Goal: Task Accomplishment & Management: Use online tool/utility

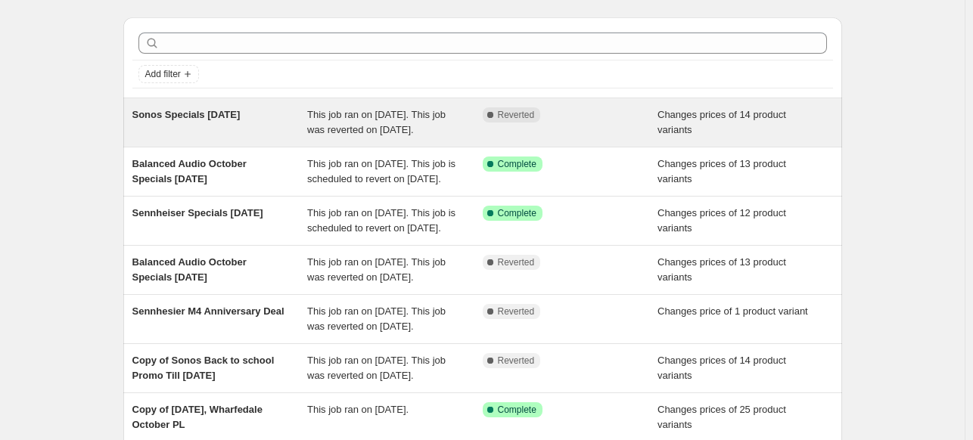
scroll to position [76, 0]
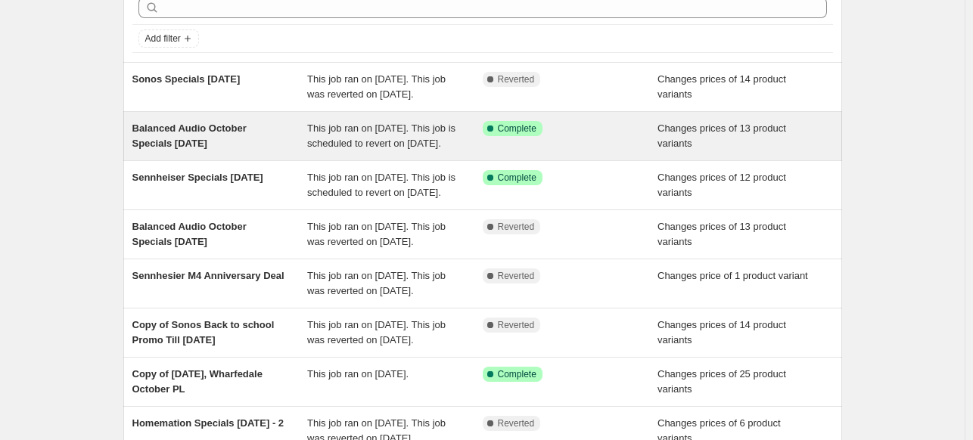
click at [218, 141] on span "Balanced Audio October Specials [DATE]" at bounding box center [189, 136] width 114 height 26
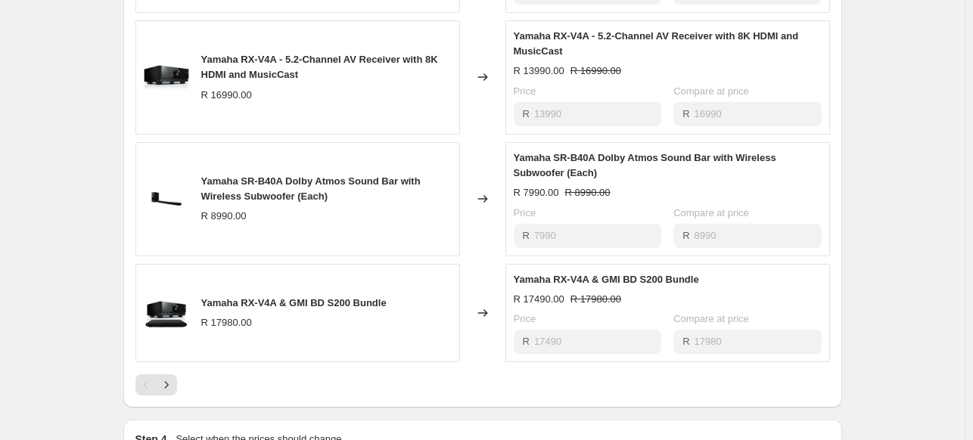
scroll to position [1059, 0]
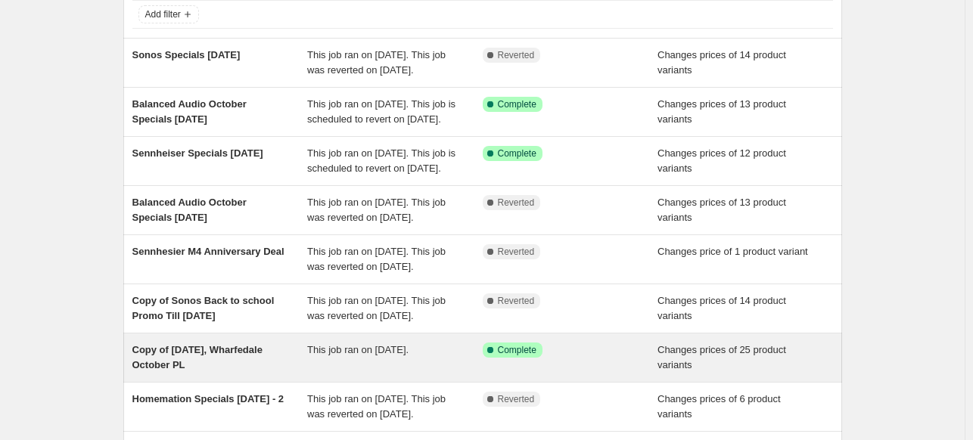
scroll to position [76, 0]
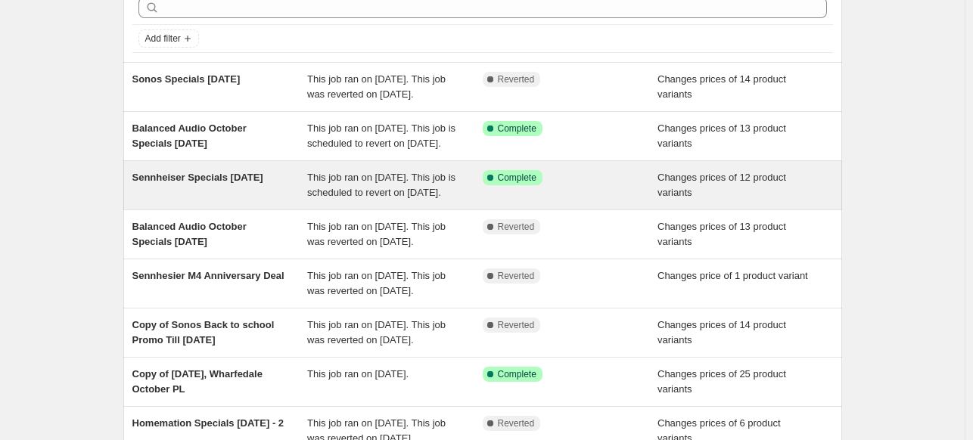
click at [238, 183] on span "Sennheiser Specials [DATE]" at bounding box center [197, 177] width 131 height 11
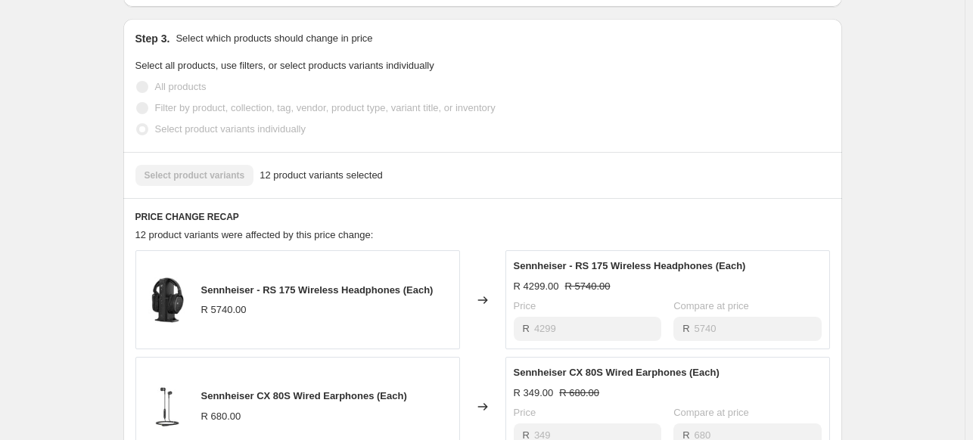
scroll to position [530, 0]
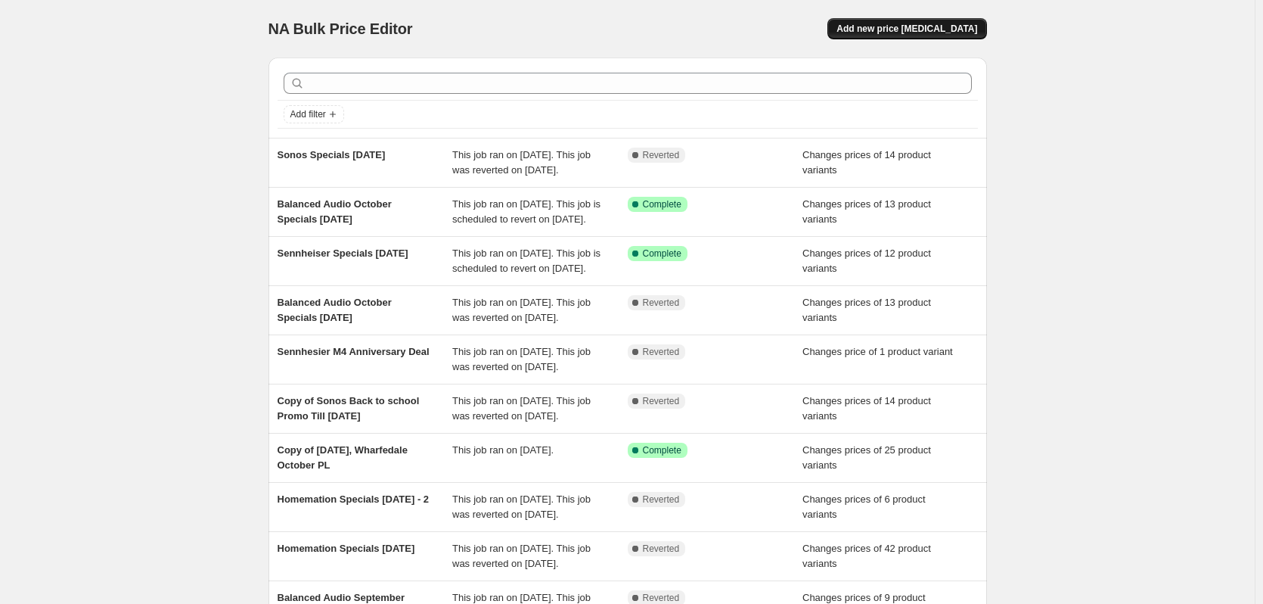
click at [901, 32] on span "Add new price [MEDICAL_DATA]" at bounding box center [907, 29] width 141 height 12
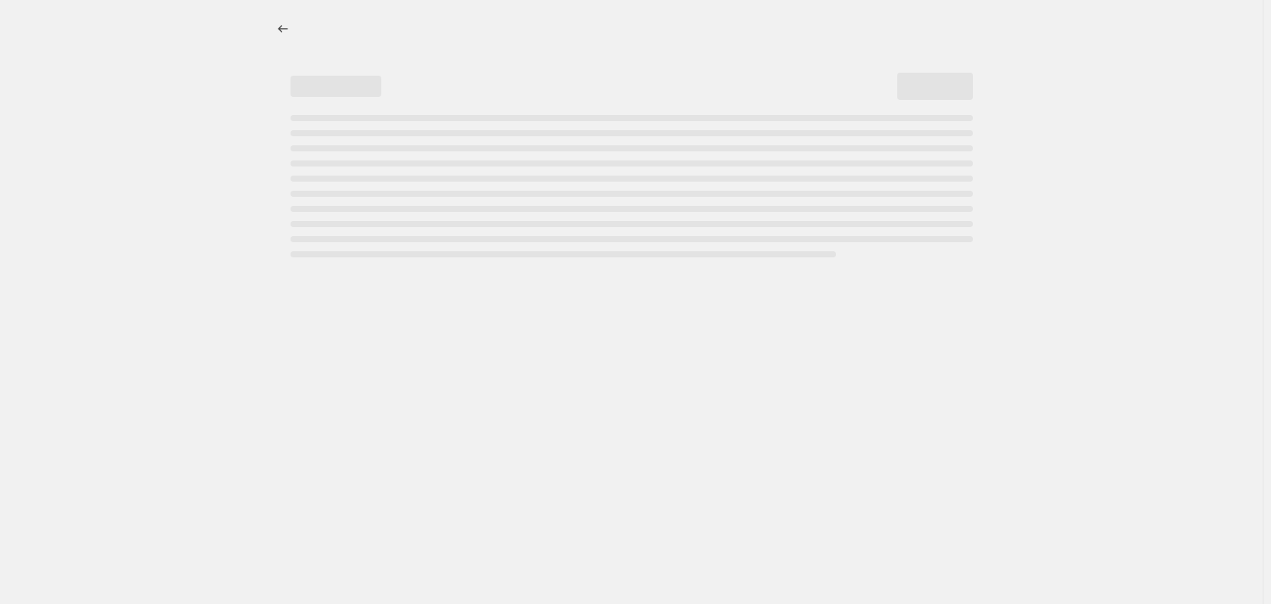
select select "percentage"
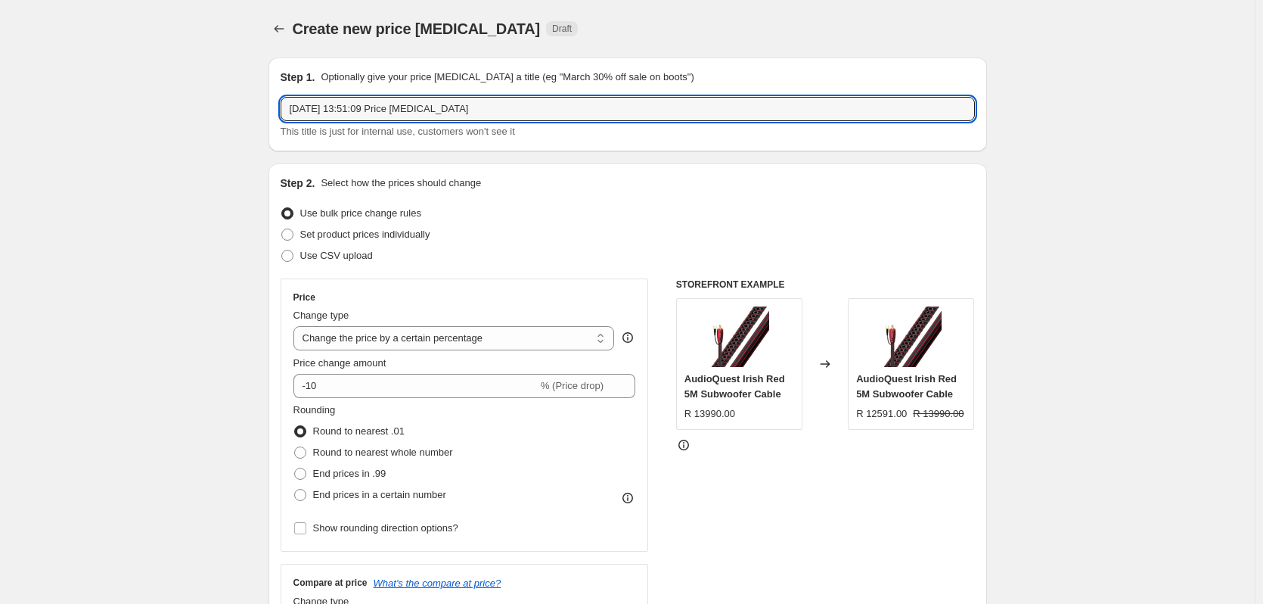
drag, startPoint x: 506, startPoint y: 107, endPoint x: 226, endPoint y: 103, distance: 279.9
type input "Homemation Specials [DATE]"
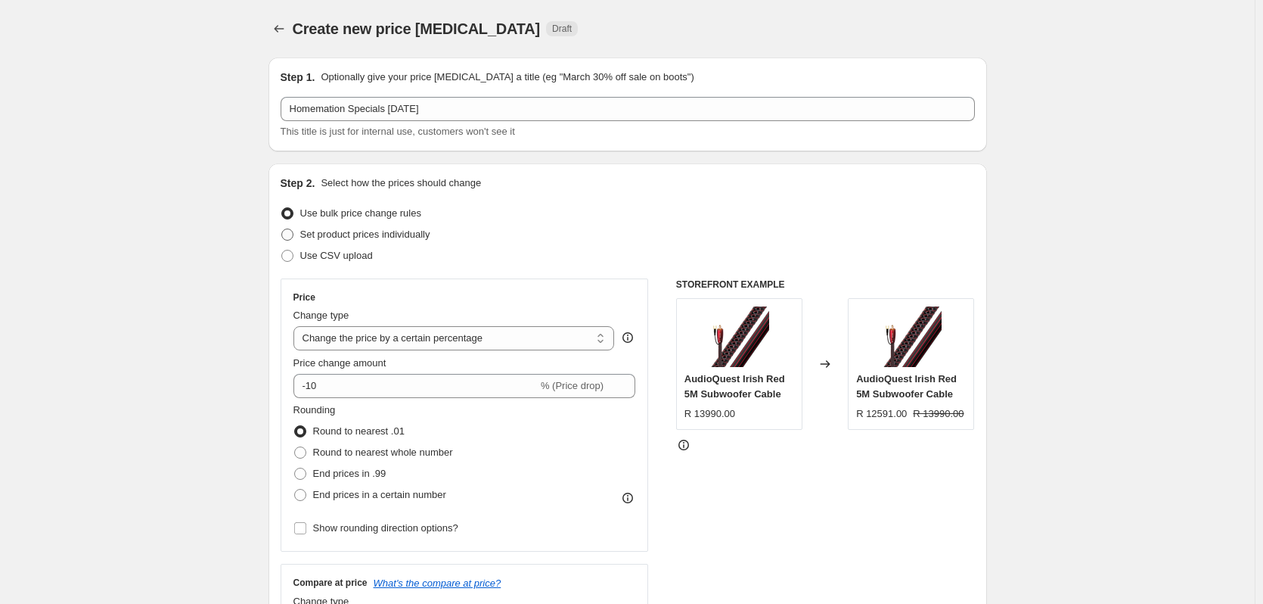
click at [318, 238] on span "Set product prices individually" at bounding box center [365, 233] width 130 height 11
click at [282, 229] on input "Set product prices individually" at bounding box center [281, 228] width 1 height 1
radio input "true"
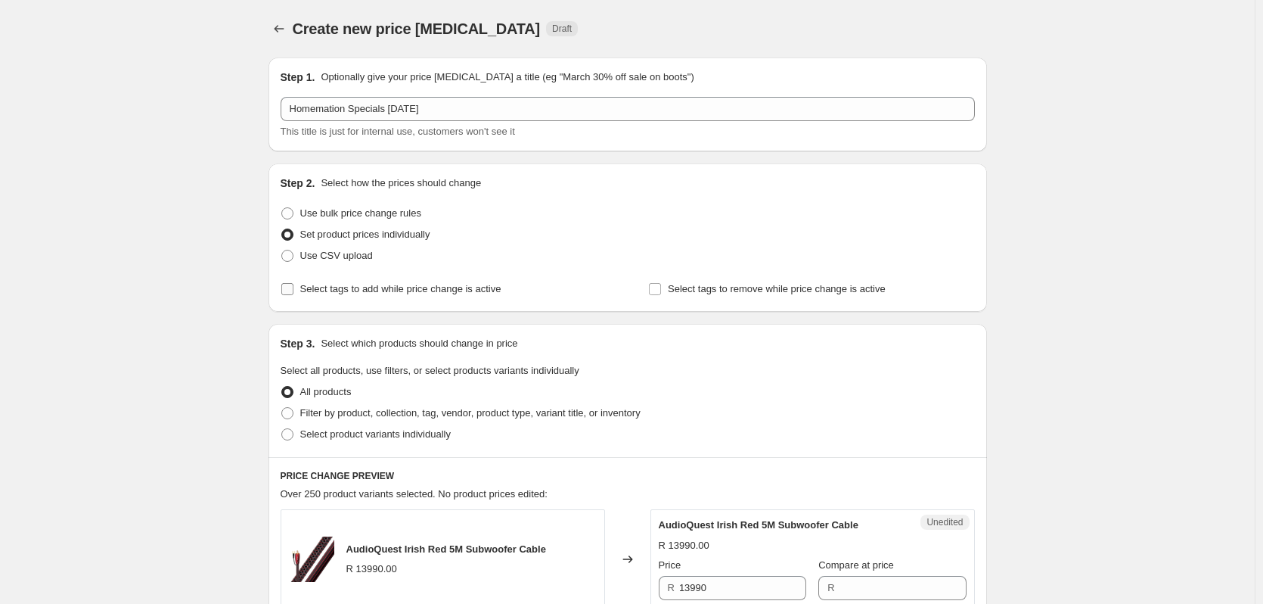
click at [294, 289] on input "Select tags to add while price change is active" at bounding box center [287, 289] width 12 height 12
checkbox input "true"
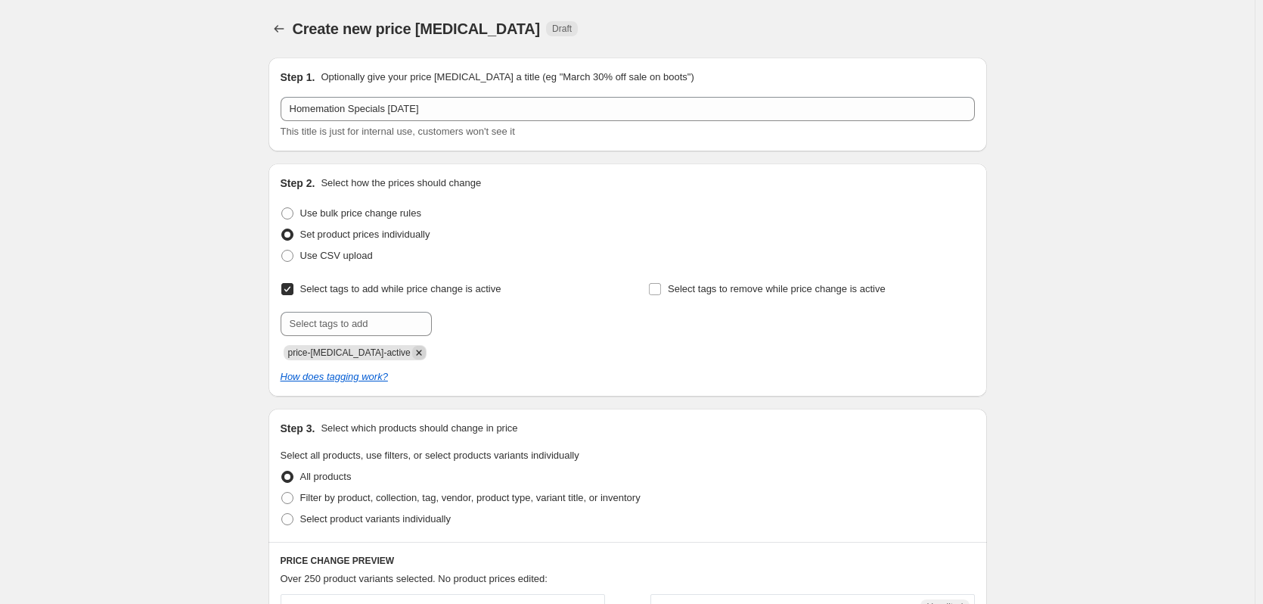
click at [412, 350] on icon "Remove price-change-job-active" at bounding box center [419, 353] width 14 height 14
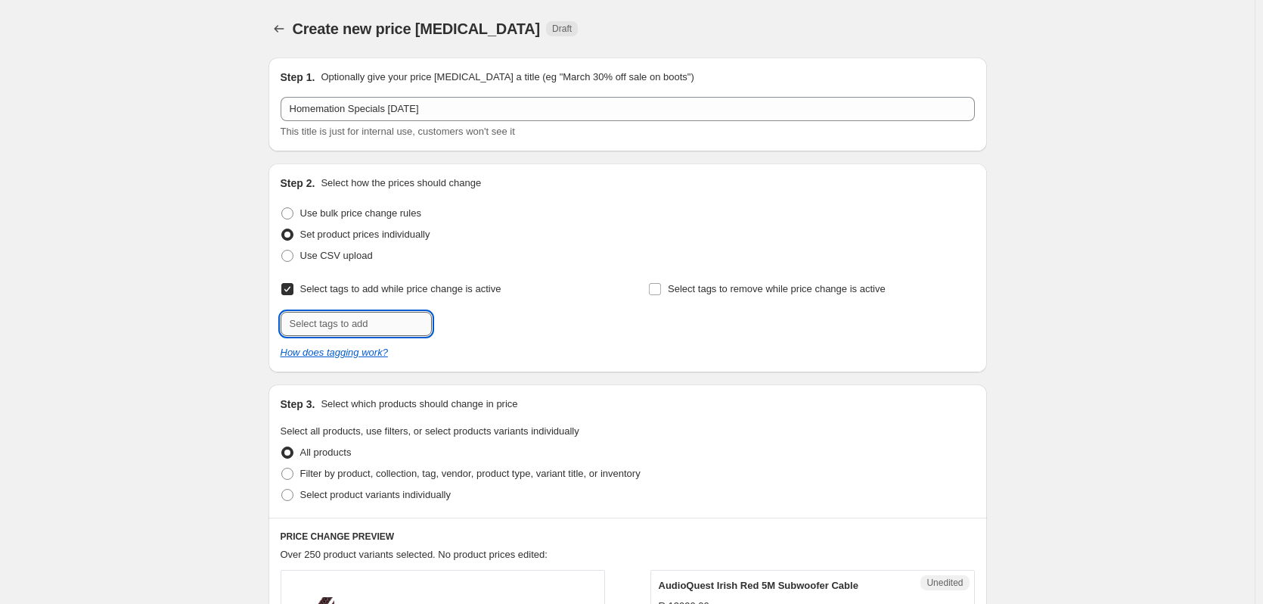
click at [384, 322] on input "text" at bounding box center [356, 324] width 151 height 24
type input "HM SP"
click at [461, 319] on b "Add" at bounding box center [453, 322] width 17 height 11
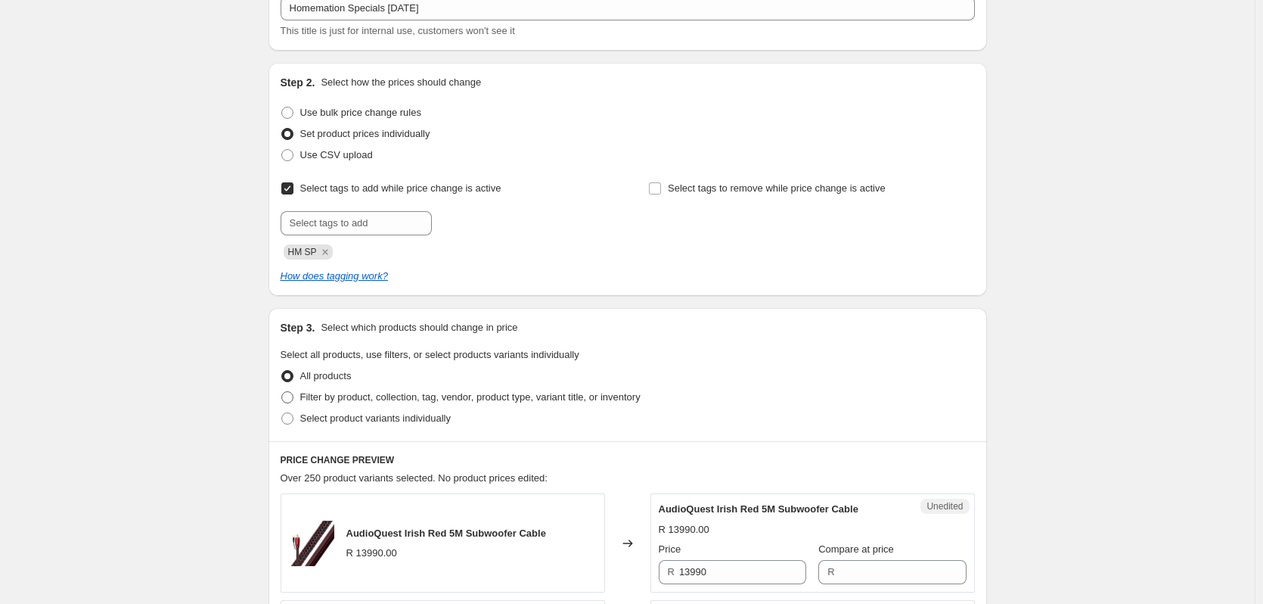
scroll to position [303, 0]
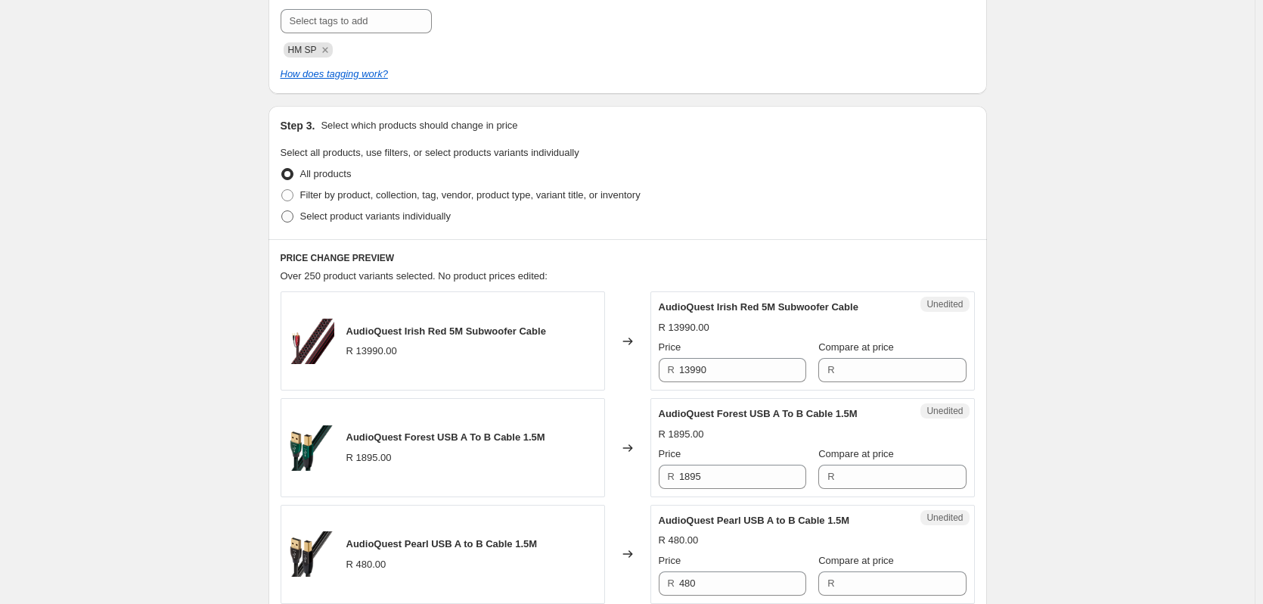
click at [336, 210] on span "Select product variants individually" at bounding box center [375, 215] width 151 height 11
click at [282, 210] on input "Select product variants individually" at bounding box center [281, 210] width 1 height 1
radio input "true"
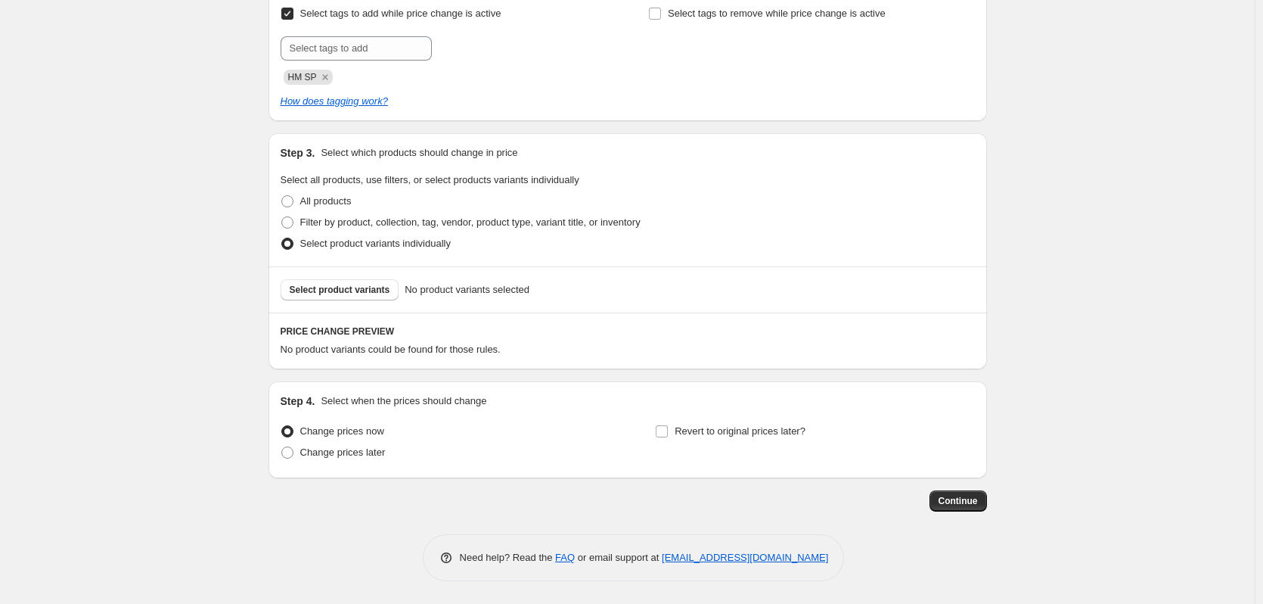
scroll to position [275, 0]
click at [373, 284] on button "Select product variants" at bounding box center [340, 289] width 119 height 21
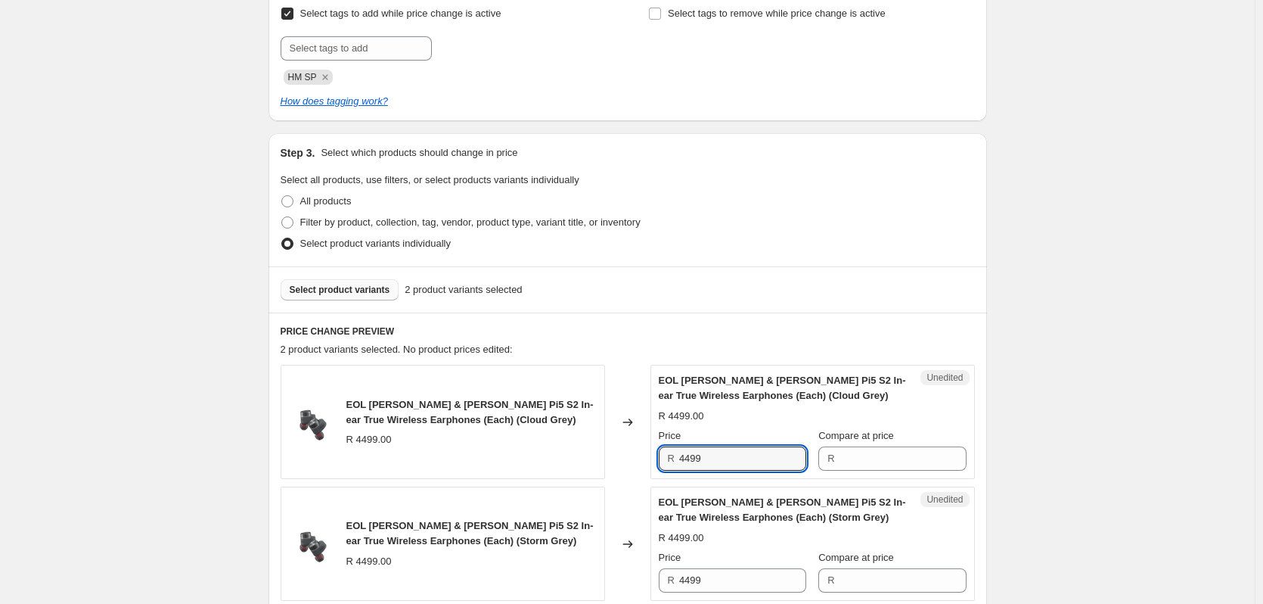
click at [617, 455] on div "EOL [PERSON_NAME] & [PERSON_NAME] Pi5 S2 In-ear True Wireless Earphones (Each) …" at bounding box center [628, 422] width 694 height 114
type input "4499"
click at [867, 446] on div "Compare at price R" at bounding box center [893, 449] width 148 height 42
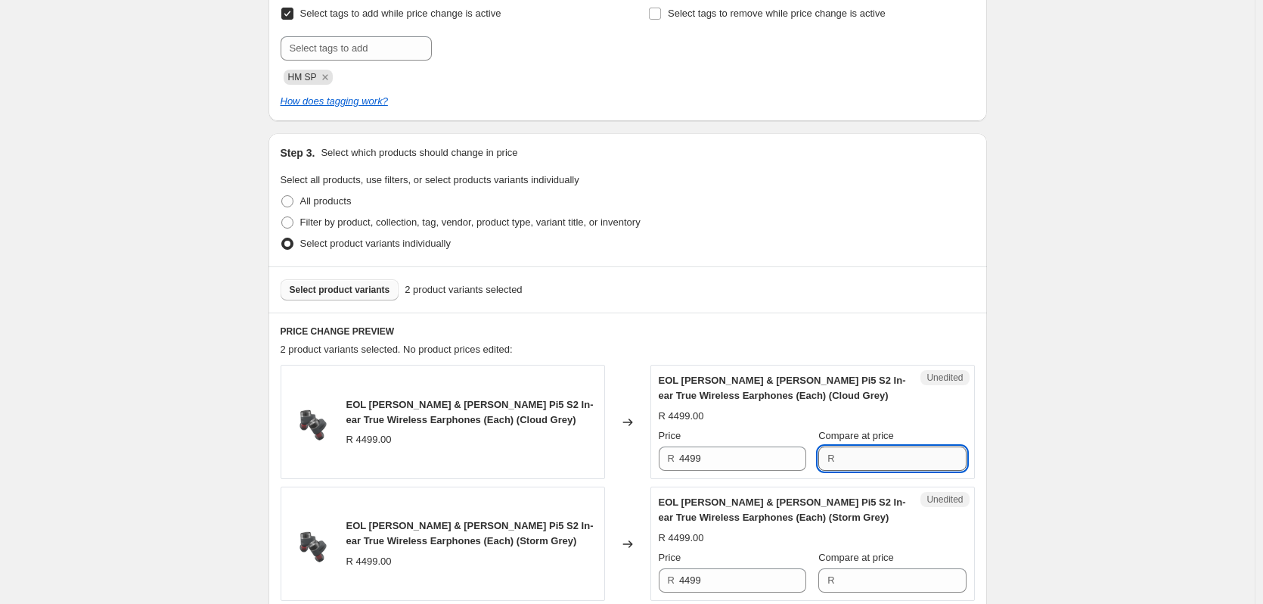
click at [856, 470] on input "Compare at price" at bounding box center [903, 458] width 127 height 24
paste input "4499"
type input "4499"
click at [777, 452] on input "4499" at bounding box center [742, 458] width 127 height 24
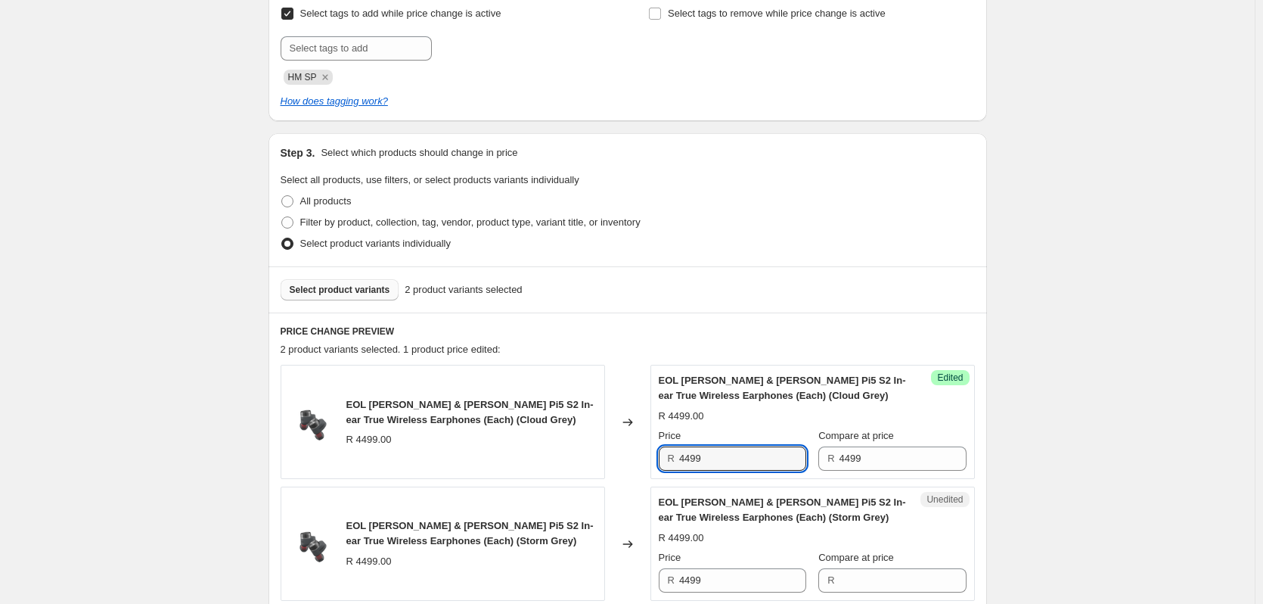
drag, startPoint x: 716, startPoint y: 447, endPoint x: 566, endPoint y: 438, distance: 150.1
click at [566, 438] on div "EOL [PERSON_NAME] & [PERSON_NAME] Pi5 S2 In-ear True Wireless Earphones (Each) …" at bounding box center [628, 422] width 694 height 114
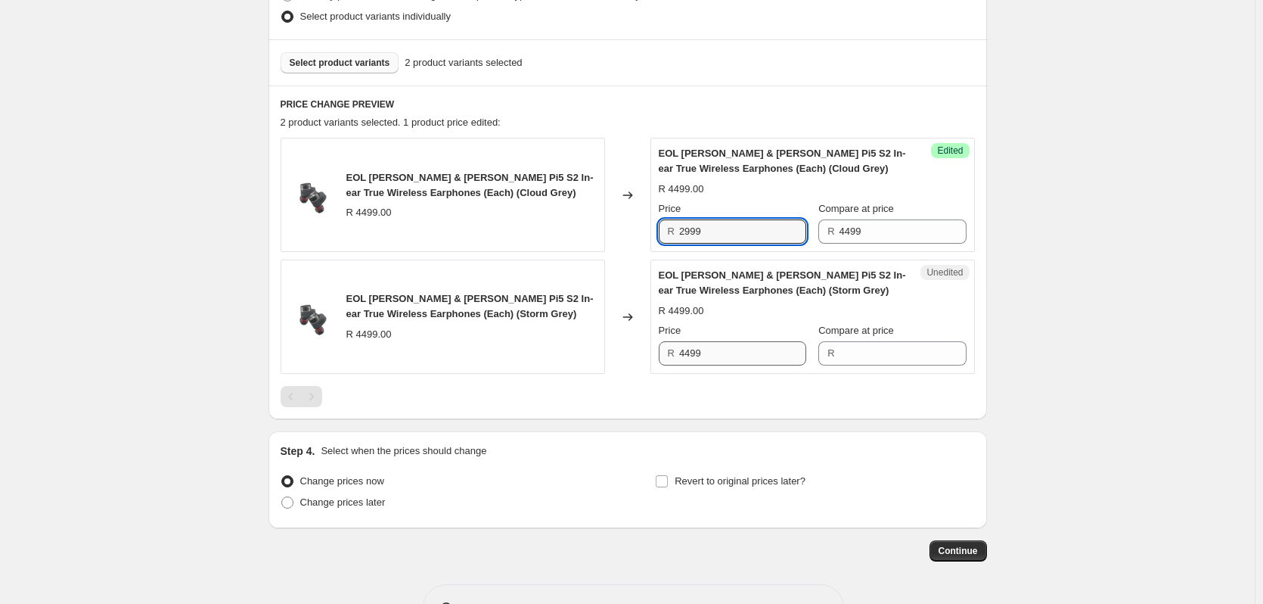
type input "2999"
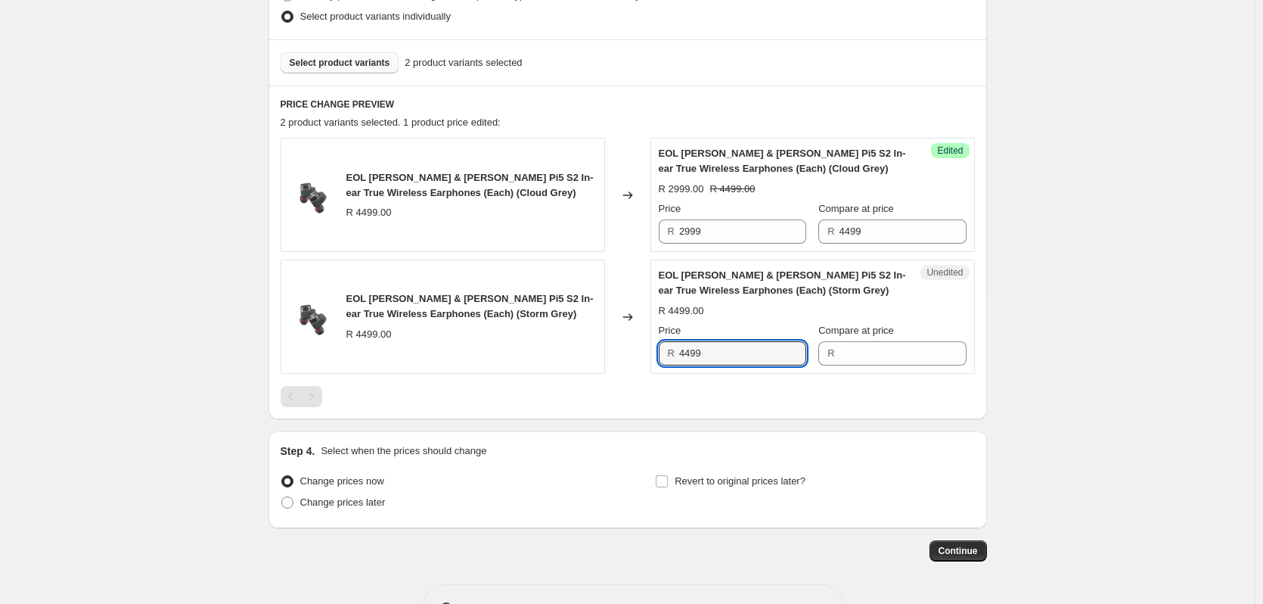
drag, startPoint x: 761, startPoint y: 361, endPoint x: 468, endPoint y: 361, distance: 292.8
click at [468, 361] on div "EOL [PERSON_NAME] & [PERSON_NAME] Pi5 S2 In-ear True Wireless Earphones (Each) …" at bounding box center [628, 316] width 694 height 114
type input "4499"
click at [834, 356] on span "R" at bounding box center [831, 352] width 7 height 11
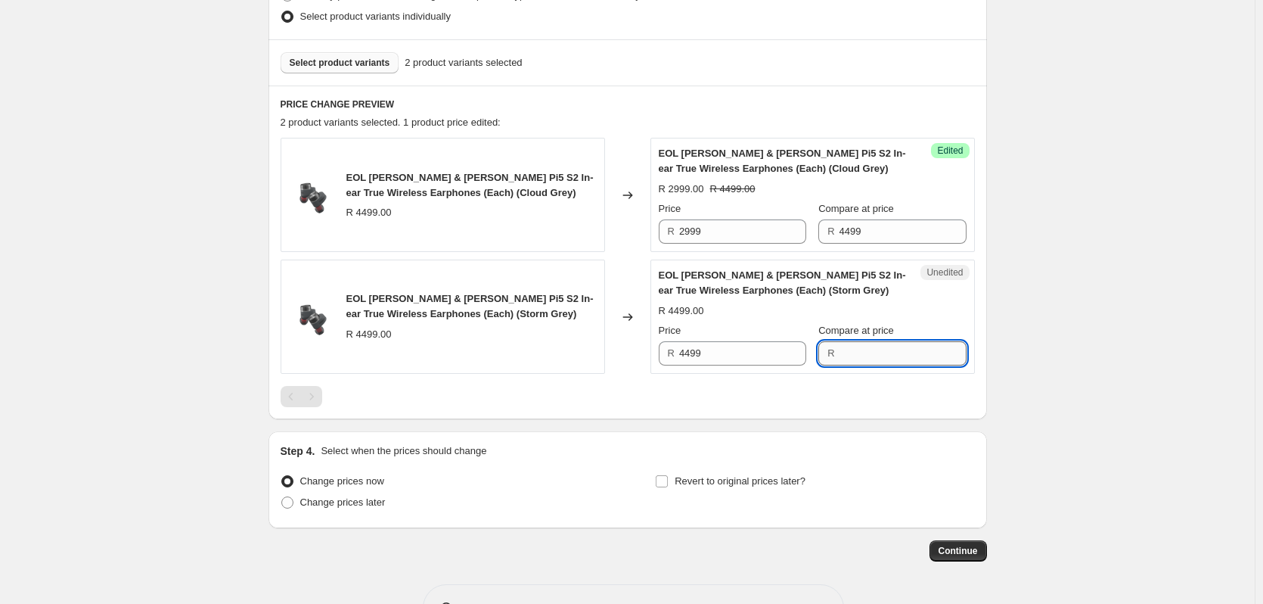
click at [855, 354] on input "Compare at price" at bounding box center [903, 353] width 127 height 24
paste input "4499"
type input "4499"
click at [721, 357] on input "4499" at bounding box center [742, 353] width 127 height 24
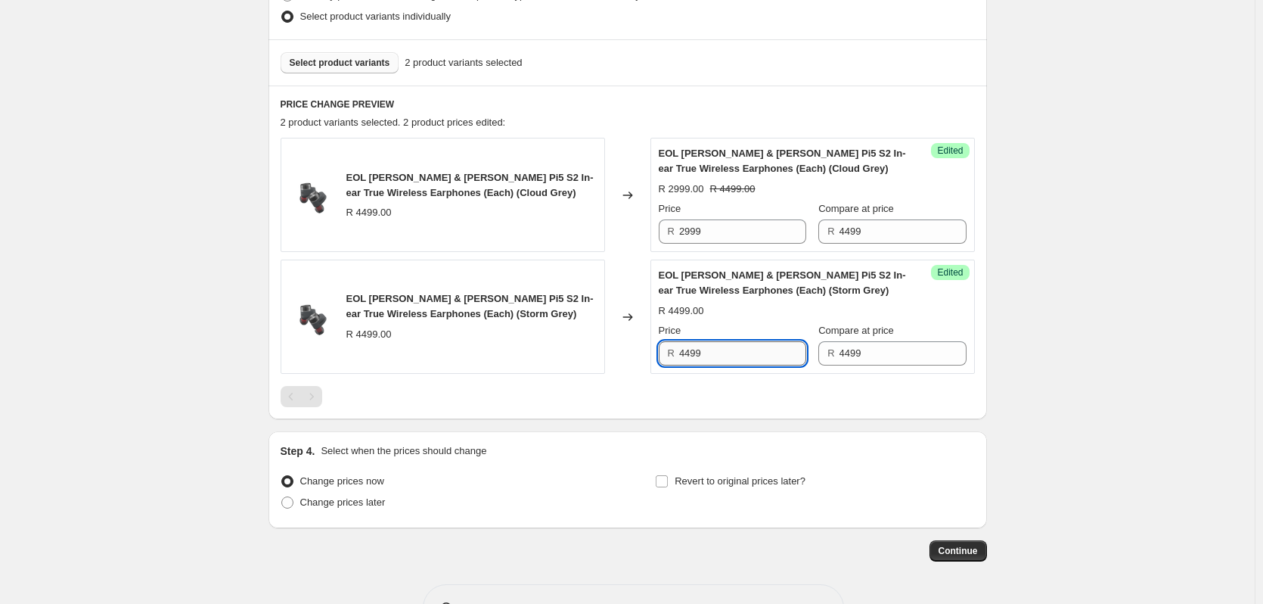
click at [686, 353] on input "4499" at bounding box center [742, 353] width 127 height 24
drag, startPoint x: 731, startPoint y: 350, endPoint x: 610, endPoint y: 345, distance: 120.4
click at [610, 345] on div "EOL [PERSON_NAME] & [PERSON_NAME] Pi5 S2 In-ear True Wireless Earphones (Each) …" at bounding box center [628, 316] width 694 height 114
type input "2999"
click at [1011, 231] on div "Create new price [MEDICAL_DATA]. This page is ready Create new price [MEDICAL_D…" at bounding box center [627, 76] width 1255 height 1156
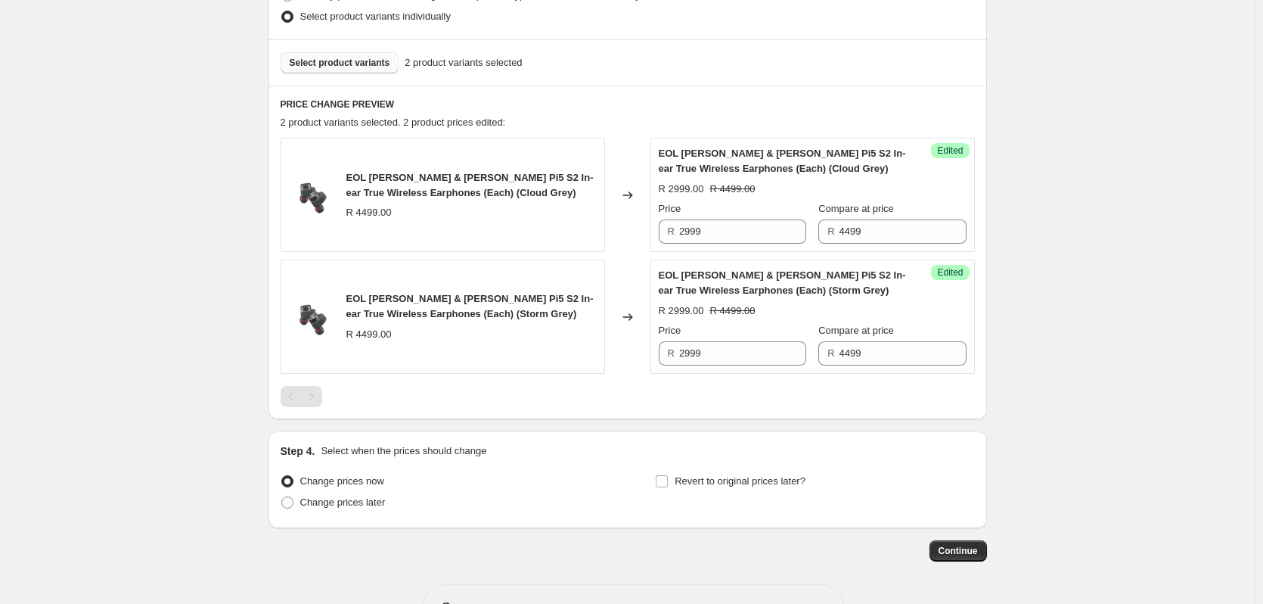
click at [330, 63] on span "Select product variants" at bounding box center [340, 63] width 101 height 12
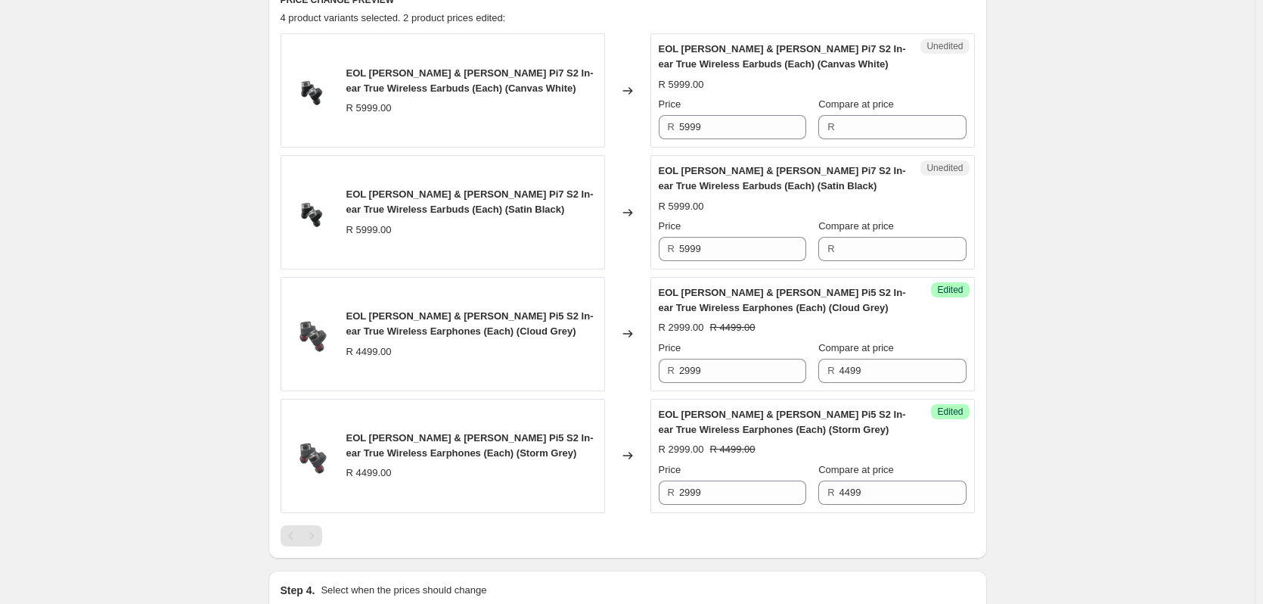
scroll to position [569, 0]
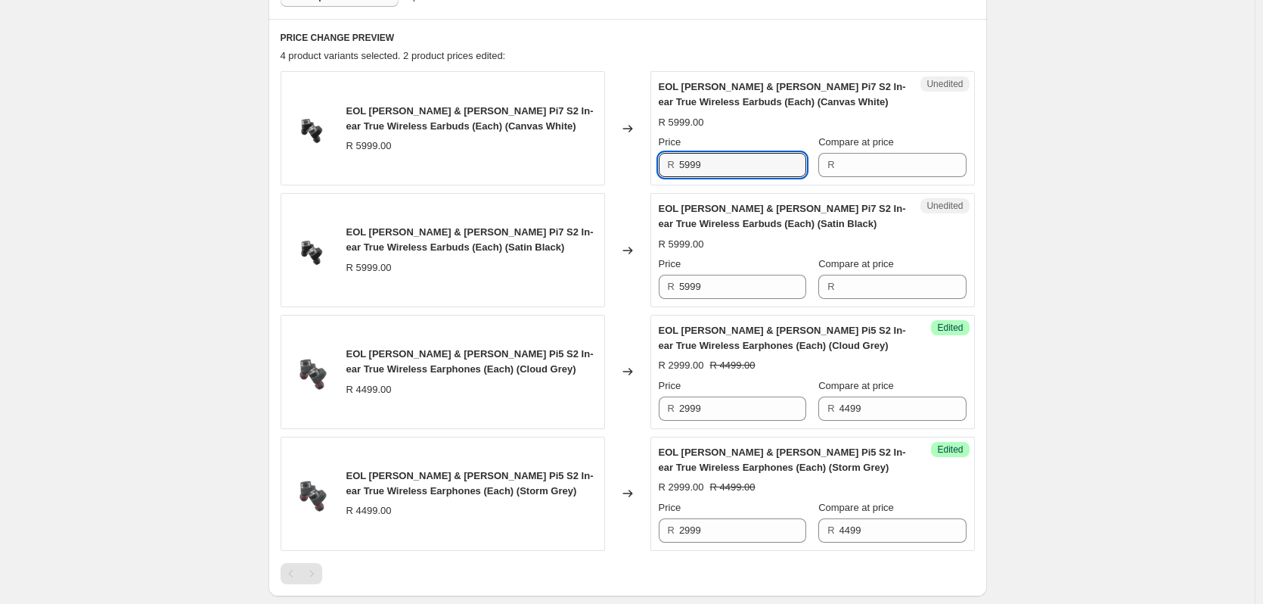
drag, startPoint x: 722, startPoint y: 170, endPoint x: 624, endPoint y: 162, distance: 98.7
click at [624, 162] on div "EOL [PERSON_NAME] & [PERSON_NAME] Pi7 S2 In-ear True Wireless Earbuds (Each) (C…" at bounding box center [628, 128] width 694 height 114
type input "5999"
click at [864, 171] on input "Compare at price" at bounding box center [903, 165] width 127 height 24
paste input "5999"
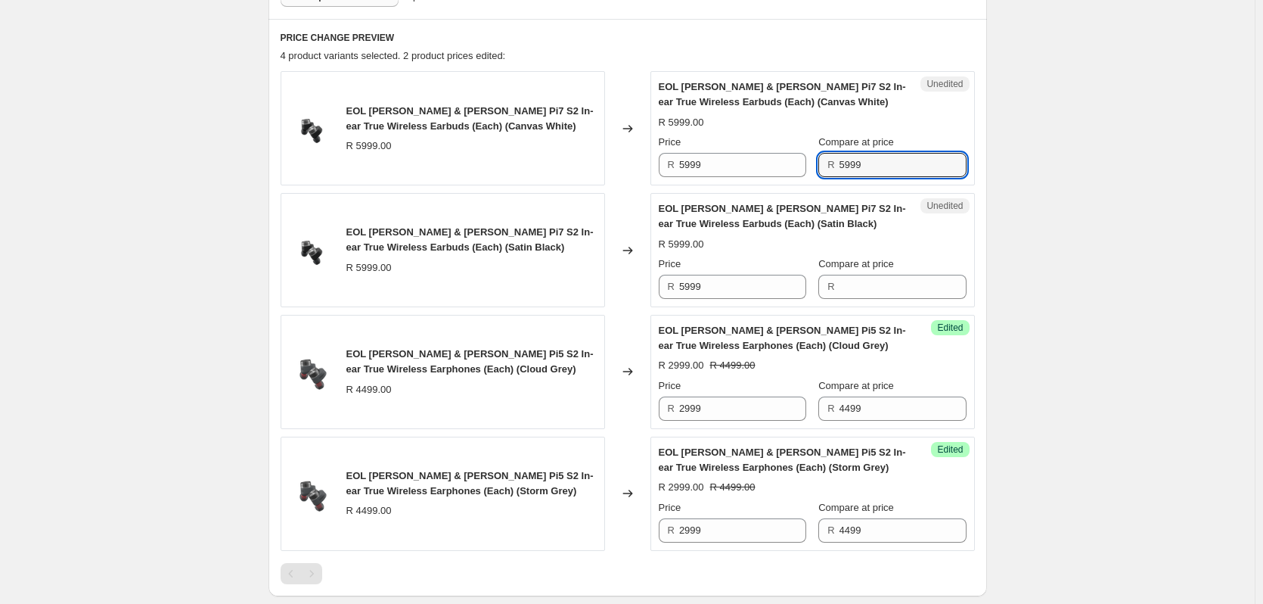
type input "5999"
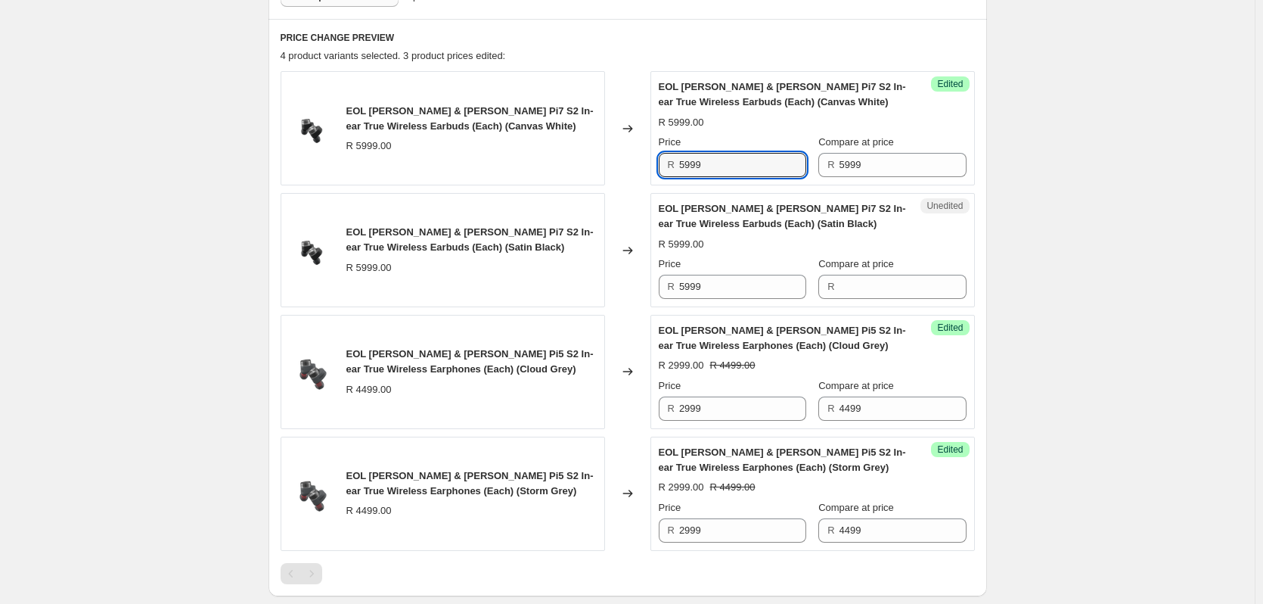
drag, startPoint x: 666, startPoint y: 166, endPoint x: 629, endPoint y: 164, distance: 36.4
click at [629, 164] on div "EOL [PERSON_NAME] & [PERSON_NAME] Pi7 S2 In-ear True Wireless Earbuds (Each) (C…" at bounding box center [628, 128] width 694 height 114
type input "3999"
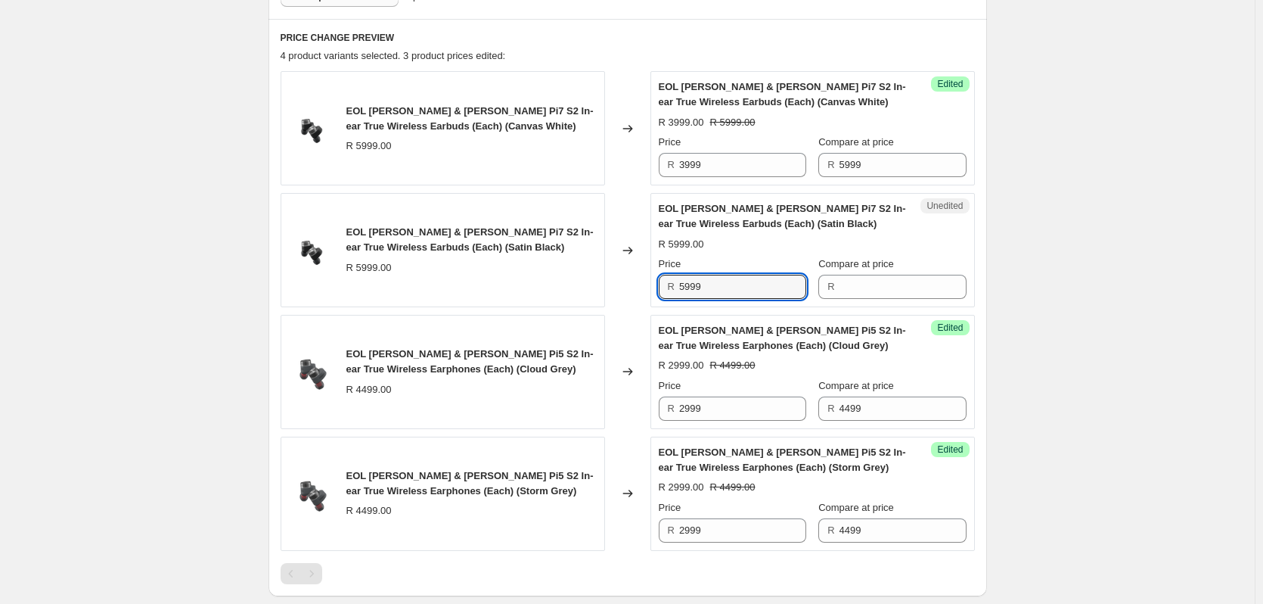
drag, startPoint x: 727, startPoint y: 286, endPoint x: 631, endPoint y: 288, distance: 96.1
click at [631, 288] on div "EOL [PERSON_NAME] & [PERSON_NAME] Pi7 S2 In-ear True Wireless Earbuds (Each) (S…" at bounding box center [628, 250] width 694 height 114
type input "5999"
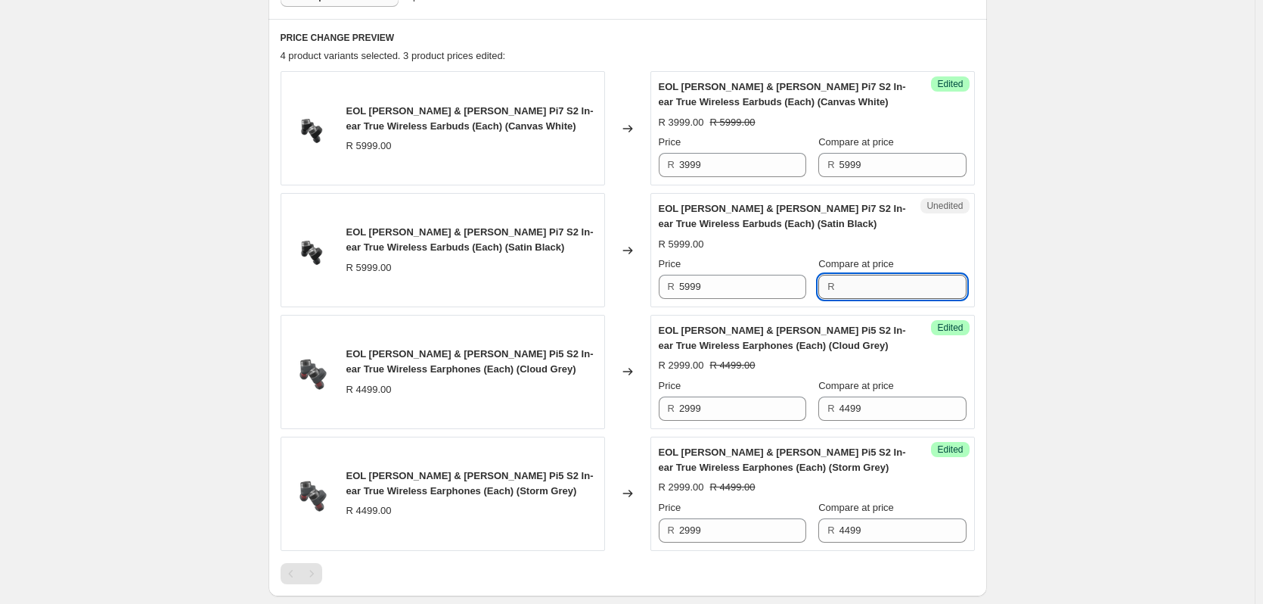
click at [871, 281] on input "Compare at price" at bounding box center [903, 287] width 127 height 24
paste input "5999"
type input "5999"
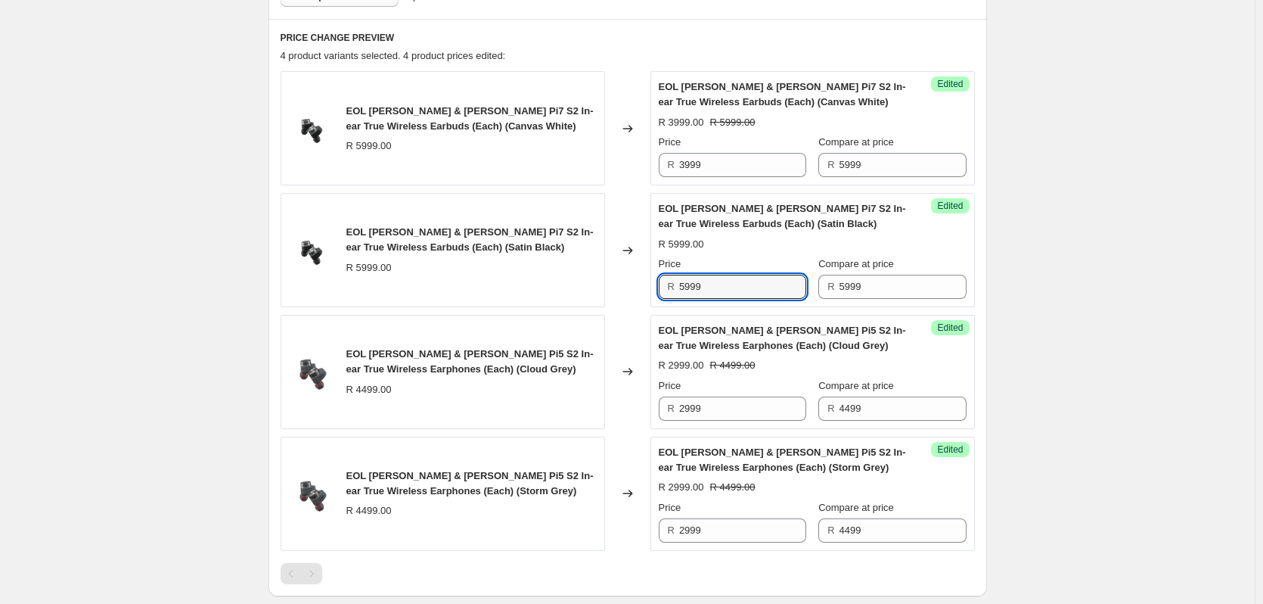
drag, startPoint x: 736, startPoint y: 292, endPoint x: 627, endPoint y: 292, distance: 108.9
click at [627, 292] on div "EOL [PERSON_NAME] & [PERSON_NAME] Pi7 S2 In-ear True Wireless Earbuds (Each) (S…" at bounding box center [628, 250] width 694 height 114
type input "3999"
click at [1098, 253] on div "Create new price [MEDICAL_DATA]. This page is ready Create new price [MEDICAL_D…" at bounding box center [627, 131] width 1255 height 1400
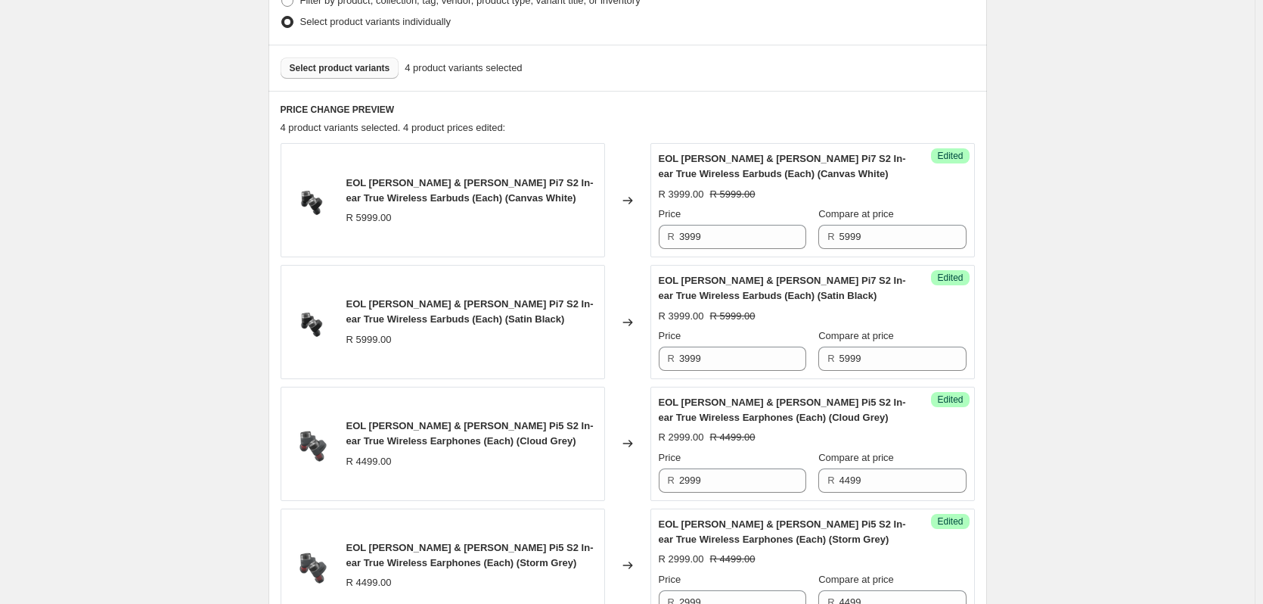
scroll to position [342, 0]
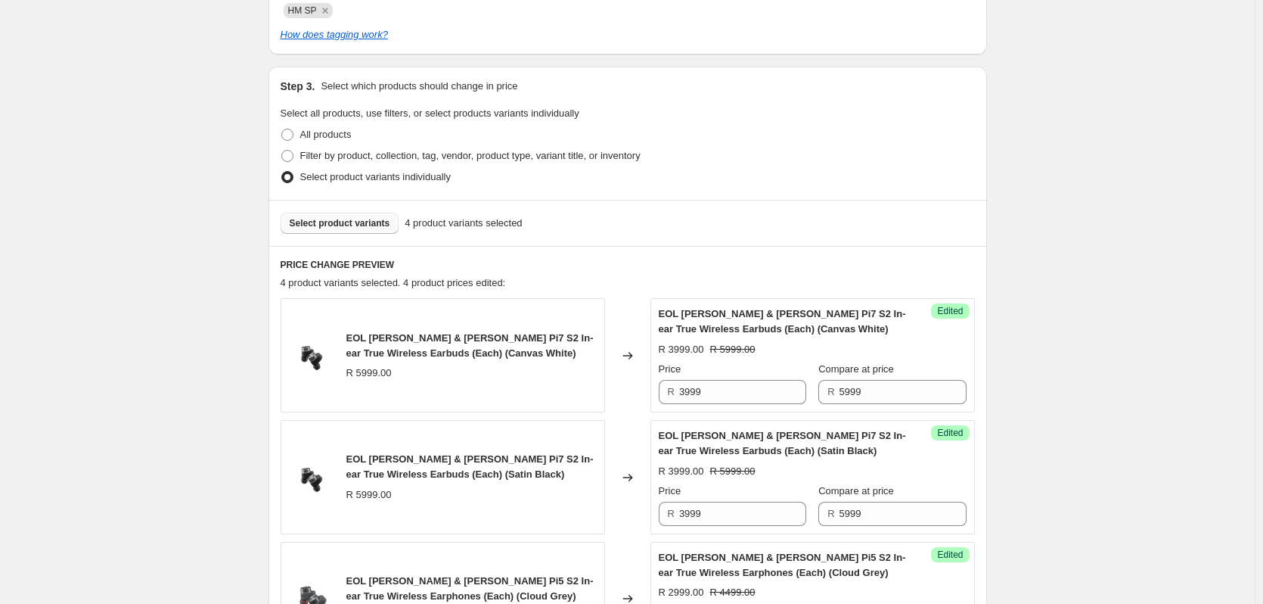
click at [337, 218] on span "Select product variants" at bounding box center [340, 223] width 101 height 12
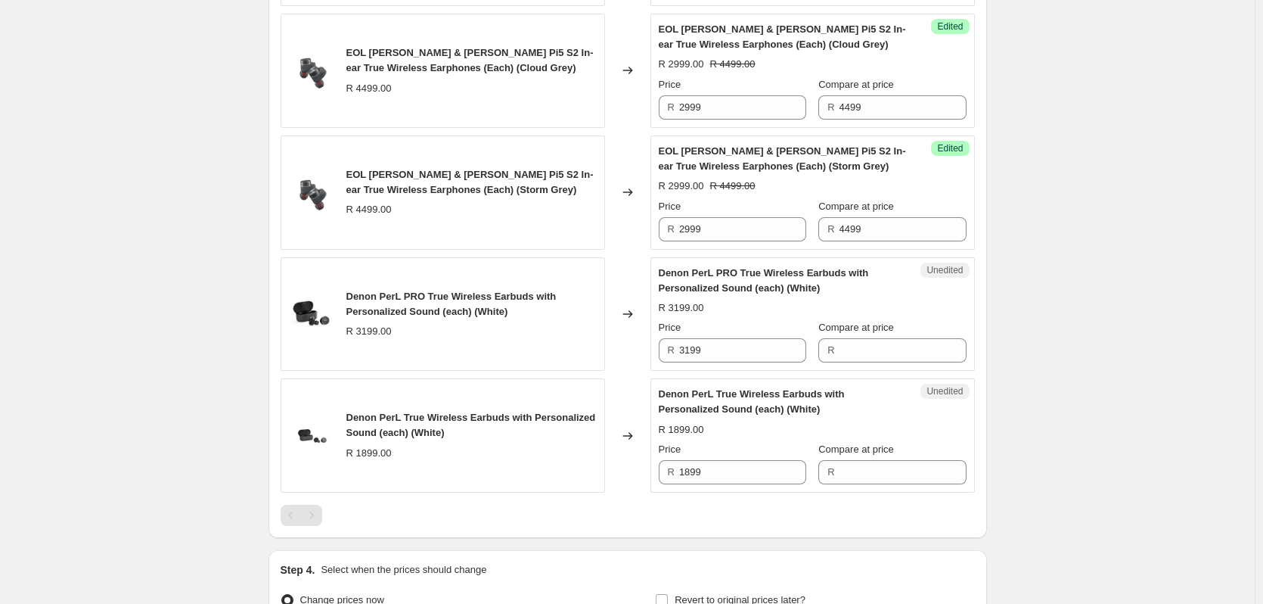
scroll to position [871, 0]
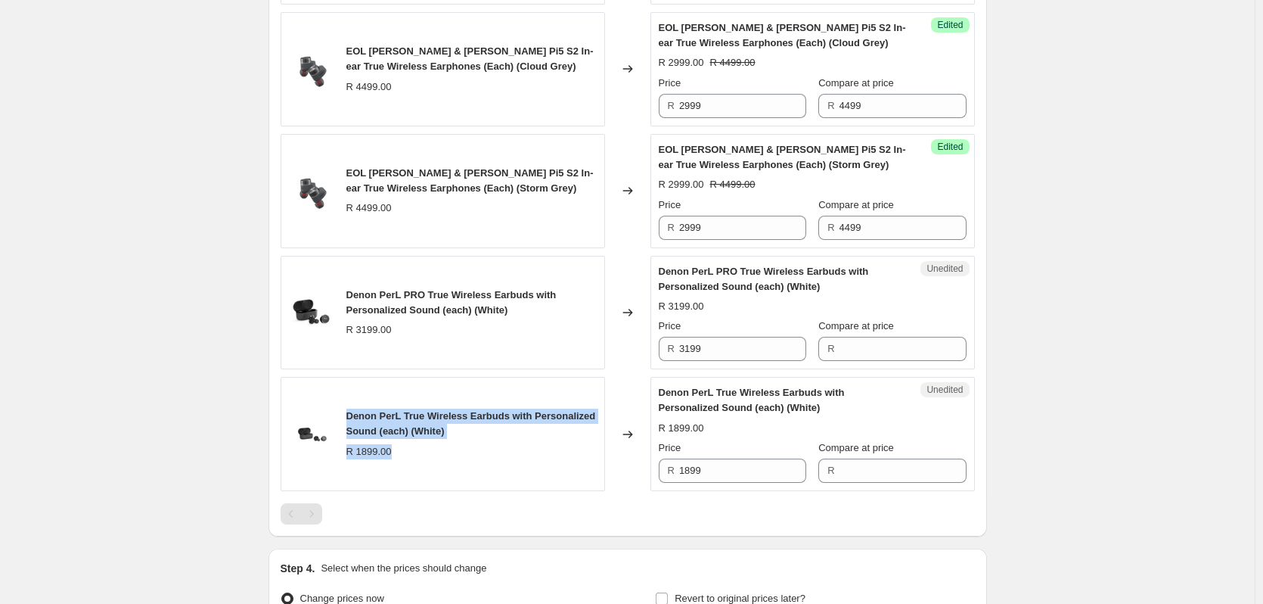
drag, startPoint x: 396, startPoint y: 425, endPoint x: 350, endPoint y: 408, distance: 49.3
click at [350, 408] on div "Denon PerL True Wireless Earbuds with Personalized Sound (each) (White) R 1899.…" at bounding box center [443, 434] width 325 height 114
click at [427, 425] on span "Denon PerL True Wireless Earbuds with Personalized Sound (each) (White)" at bounding box center [471, 423] width 250 height 26
drag, startPoint x: 427, startPoint y: 427, endPoint x: 350, endPoint y: 409, distance: 79.4
click at [350, 409] on div "Denon PerL True Wireless Earbuds with Personalized Sound (each) (White)" at bounding box center [471, 424] width 250 height 30
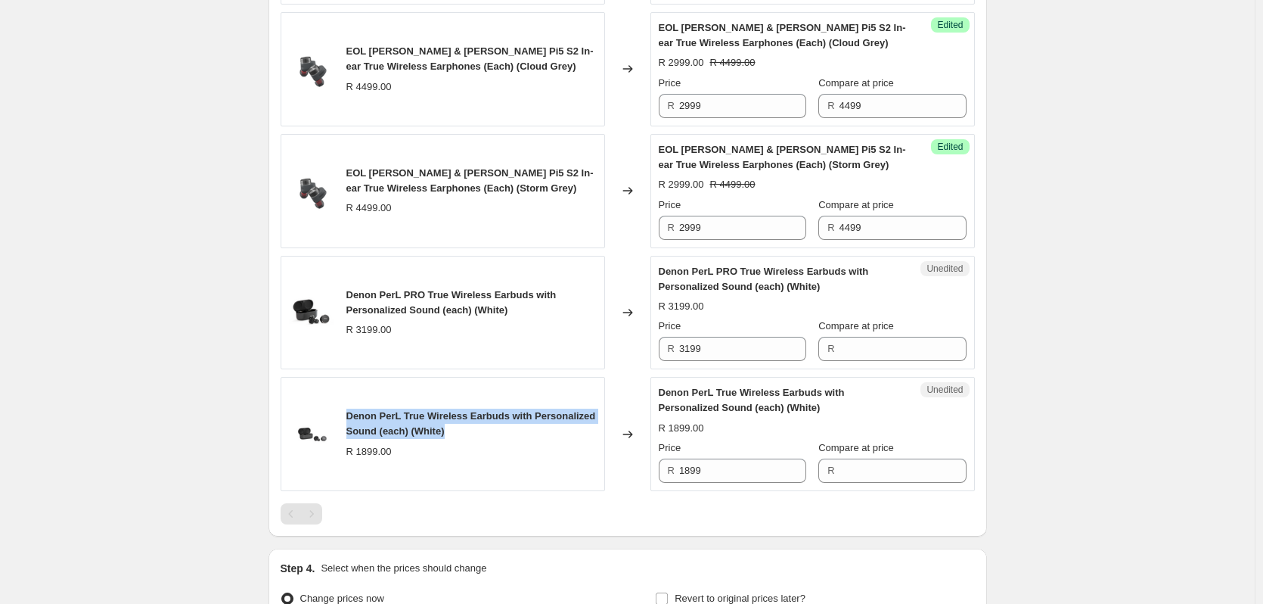
copy span "Denon PerL True Wireless Earbuds with Personalized Sound (each) (White)"
click at [537, 422] on span "Denon PerL True Wireless Earbuds with Personalized Sound (each) (White)" at bounding box center [471, 423] width 250 height 26
drag, startPoint x: 502, startPoint y: 435, endPoint x: 343, endPoint y: 415, distance: 160.2
click at [343, 415] on div "Denon PerL True Wireless Earbuds with Personalized Sound (each) (White) R 1899.…" at bounding box center [443, 434] width 325 height 114
copy div "Denon PerL True Wireless Earbuds with Personalized Sound (each) (White)"
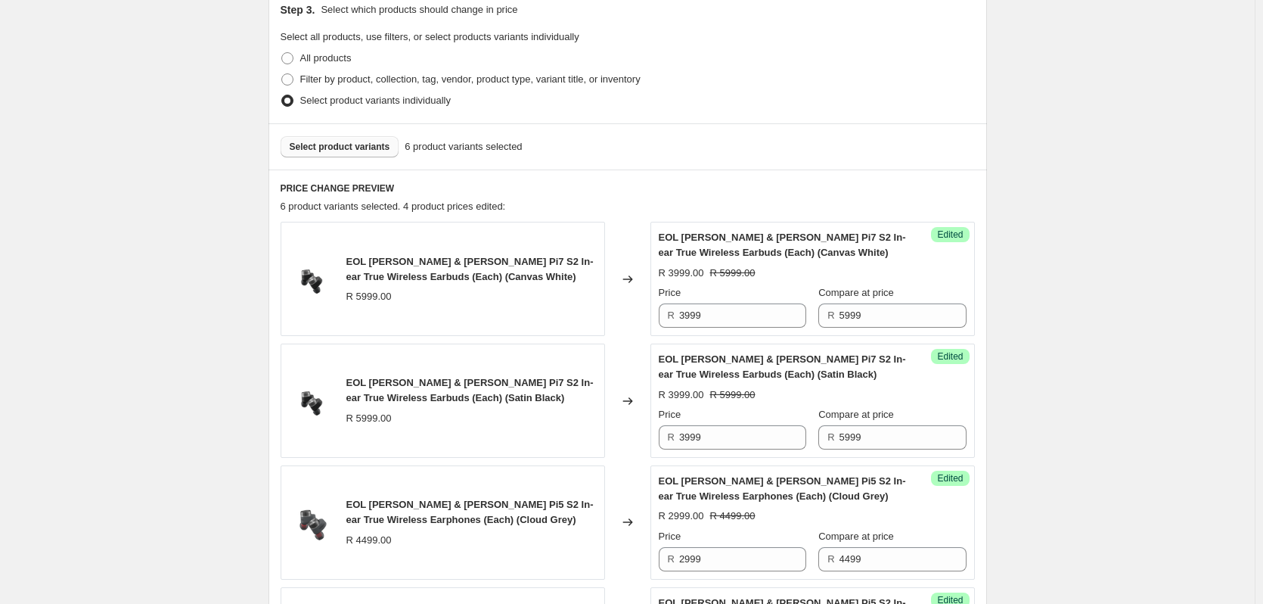
scroll to position [418, 0]
click at [330, 152] on span "Select product variants" at bounding box center [340, 147] width 101 height 12
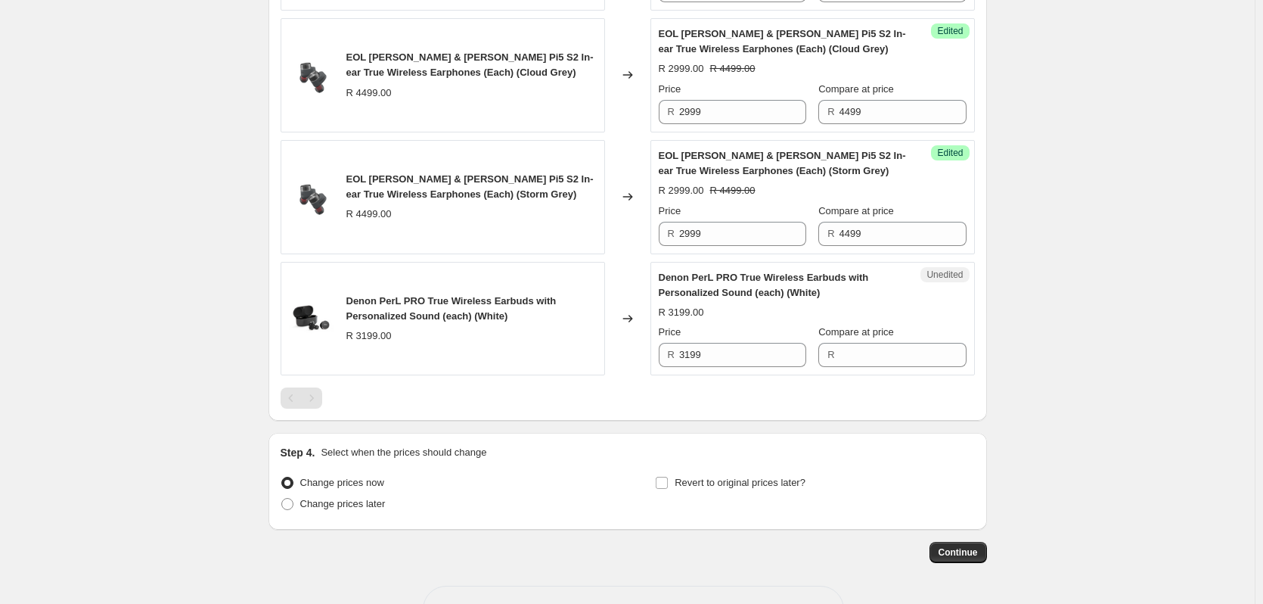
scroll to position [871, 0]
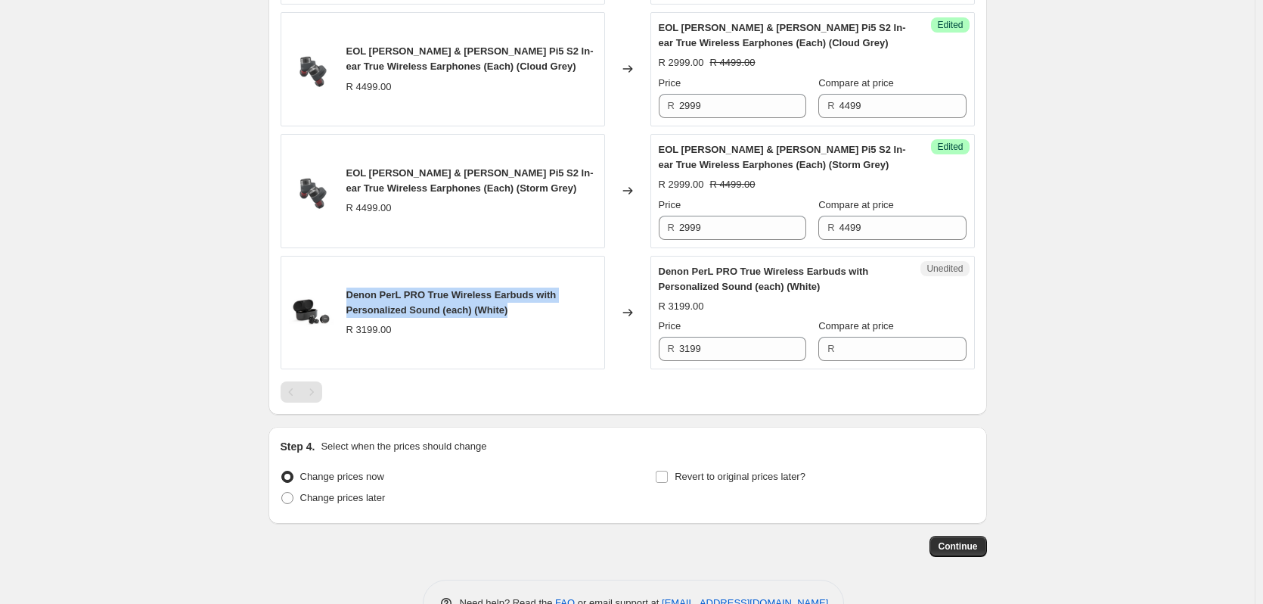
drag, startPoint x: 552, startPoint y: 308, endPoint x: 351, endPoint y: 288, distance: 202.2
click at [351, 288] on div "Denon PerL PRO True Wireless Earbuds with Personalized Sound (each) (White)" at bounding box center [471, 302] width 250 height 30
copy span "Denon PerL PRO True Wireless Earbuds with Personalized Sound (each) (White)"
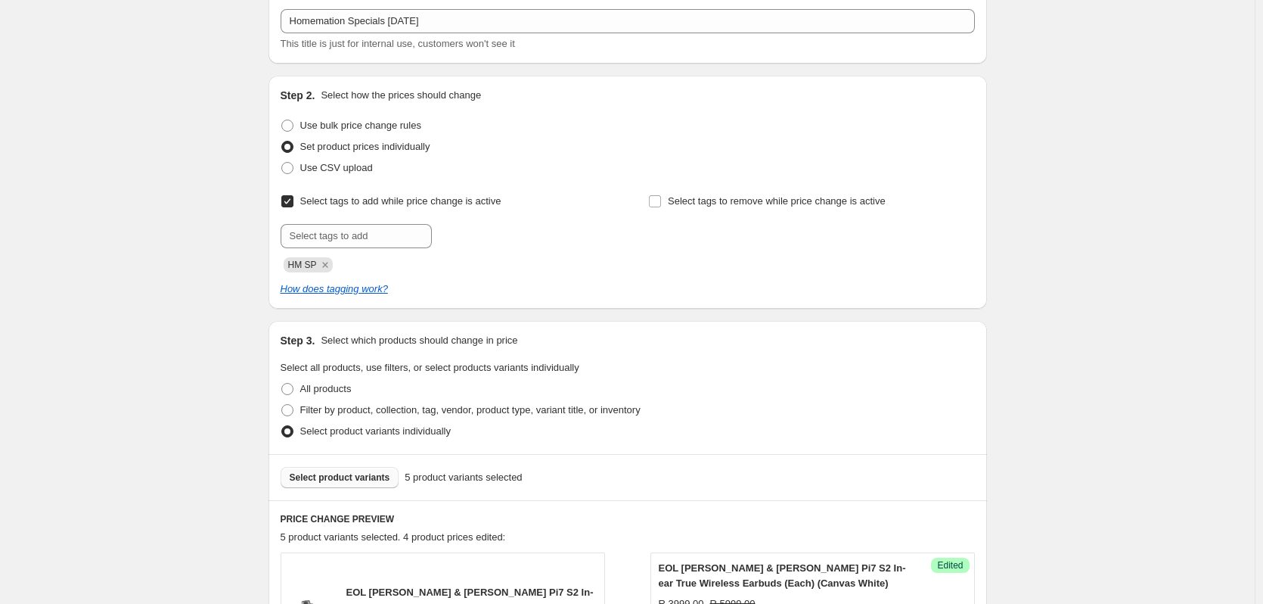
scroll to position [227, 0]
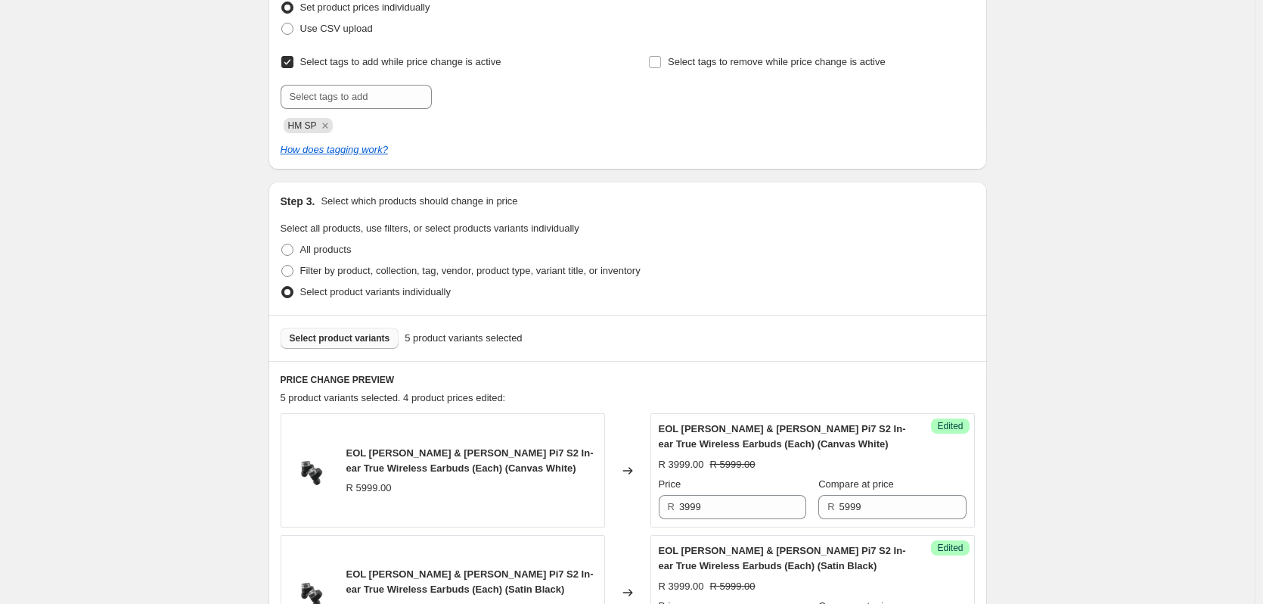
click at [377, 343] on span "Select product variants" at bounding box center [340, 338] width 101 height 12
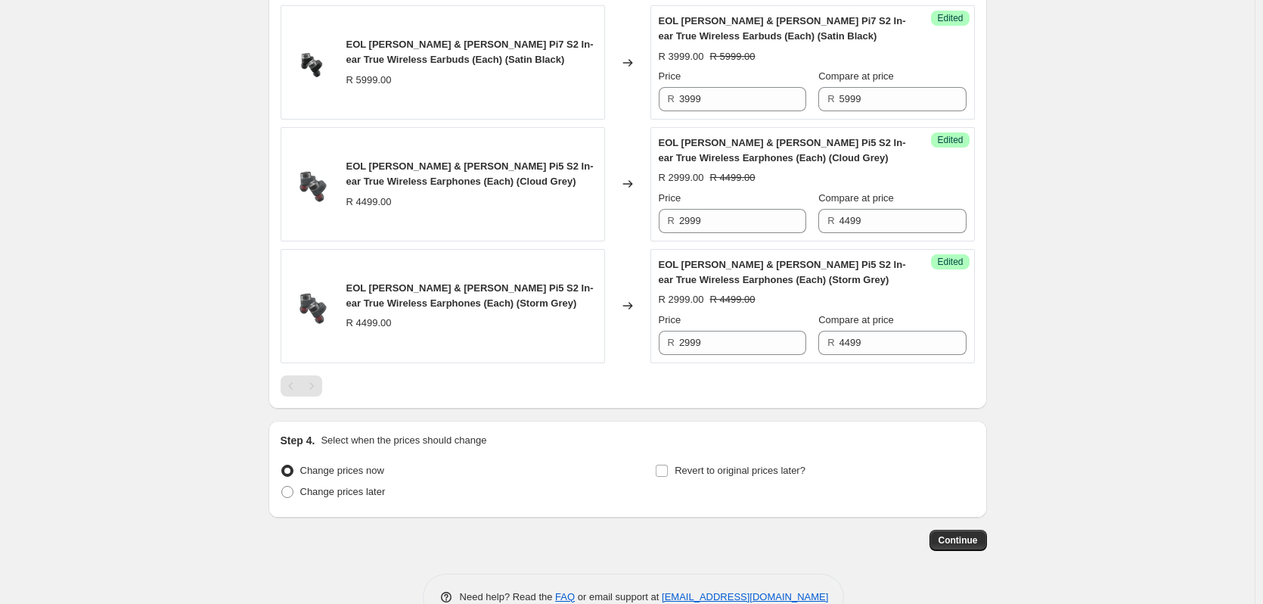
scroll to position [796, 0]
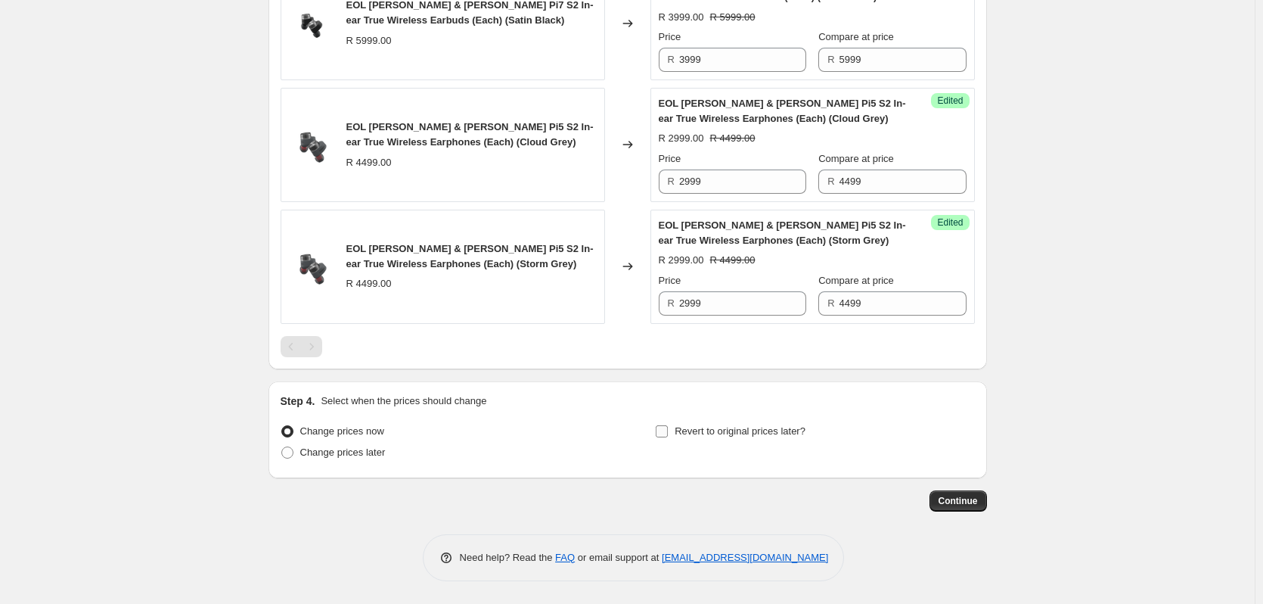
click at [738, 433] on span "Revert to original prices later?" at bounding box center [740, 430] width 131 height 11
click at [668, 433] on input "Revert to original prices later?" at bounding box center [662, 431] width 12 height 12
checkbox input "true"
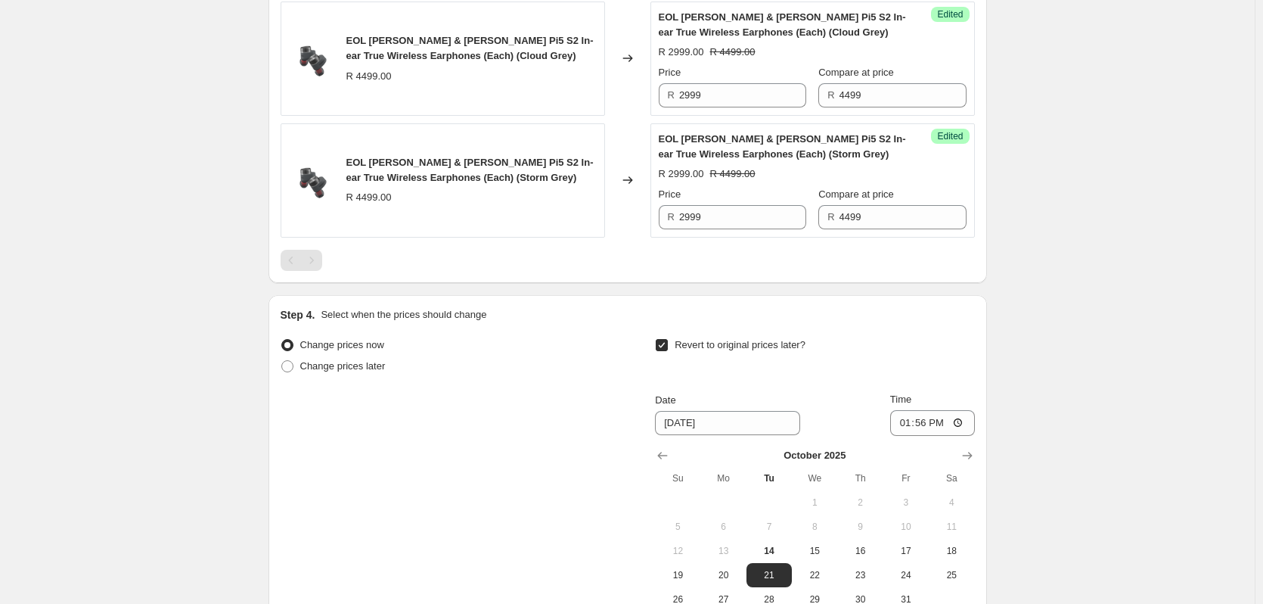
scroll to position [1023, 0]
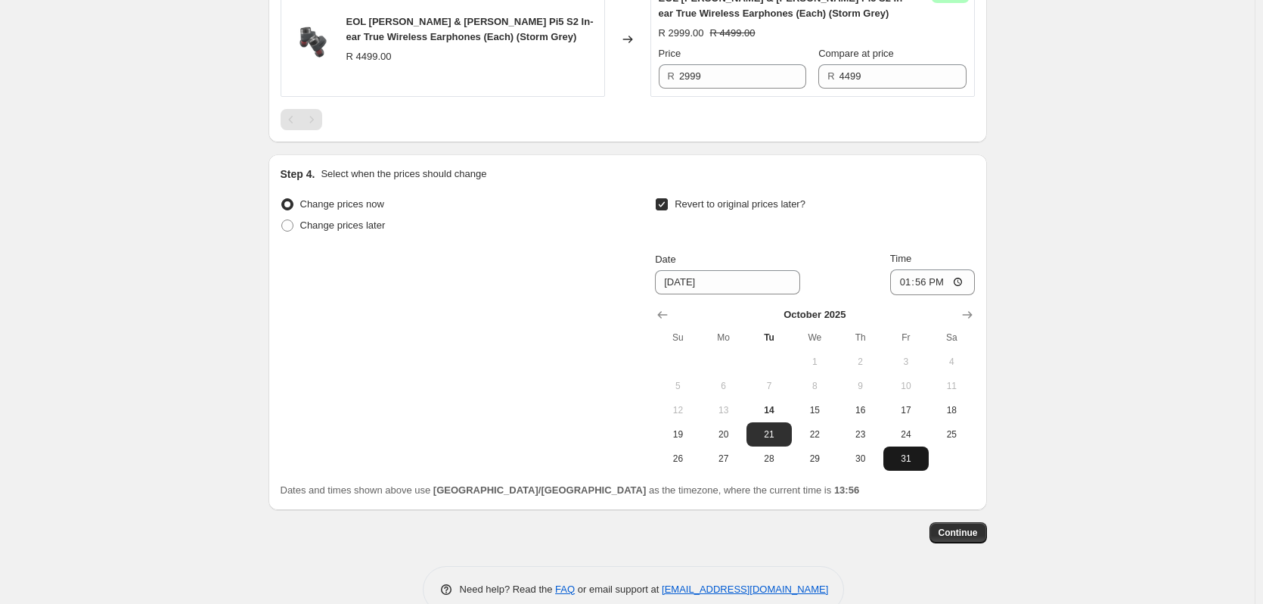
click at [919, 447] on button "31" at bounding box center [906, 458] width 45 height 24
click at [971, 312] on icon "Show next month, November 2025" at bounding box center [967, 314] width 15 height 15
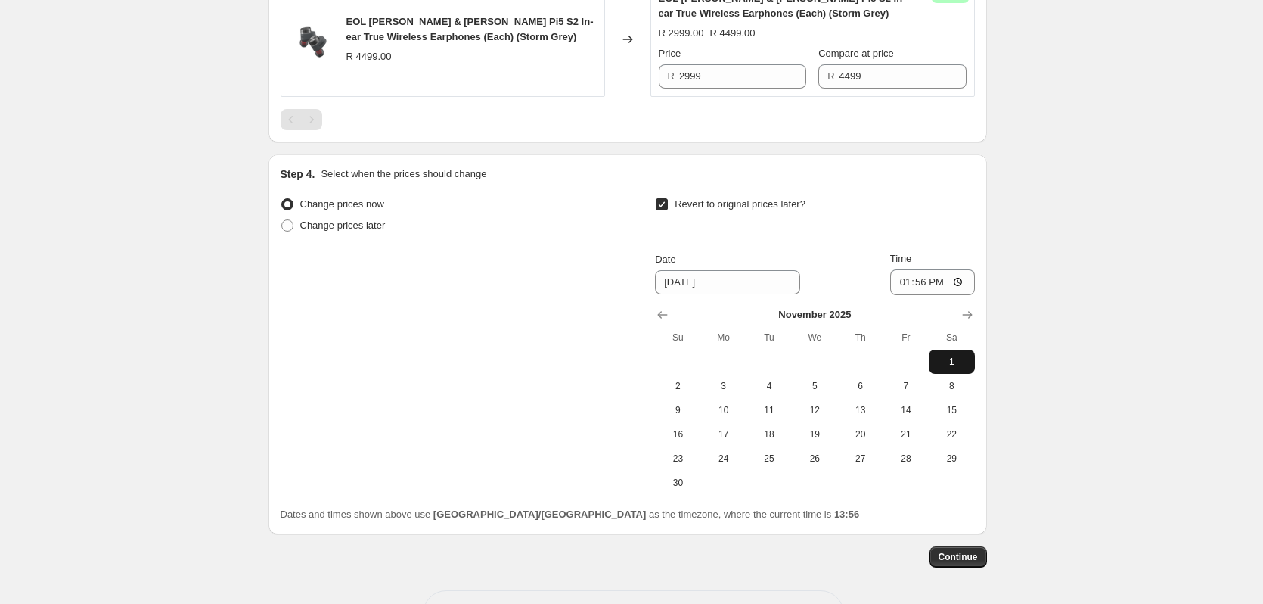
click at [955, 356] on span "1" at bounding box center [951, 362] width 33 height 12
type input "[DATE]"
click at [928, 282] on input "13:56" at bounding box center [932, 282] width 85 height 26
type input "00:00"
click at [975, 561] on span "Continue" at bounding box center [958, 557] width 39 height 12
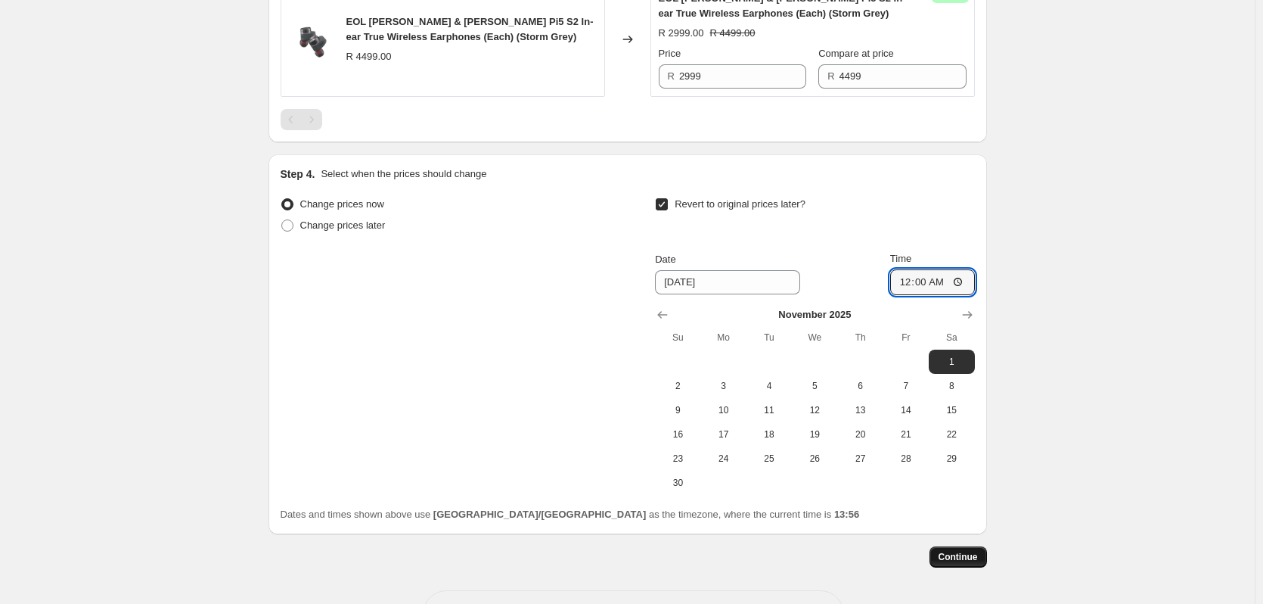
scroll to position [0, 0]
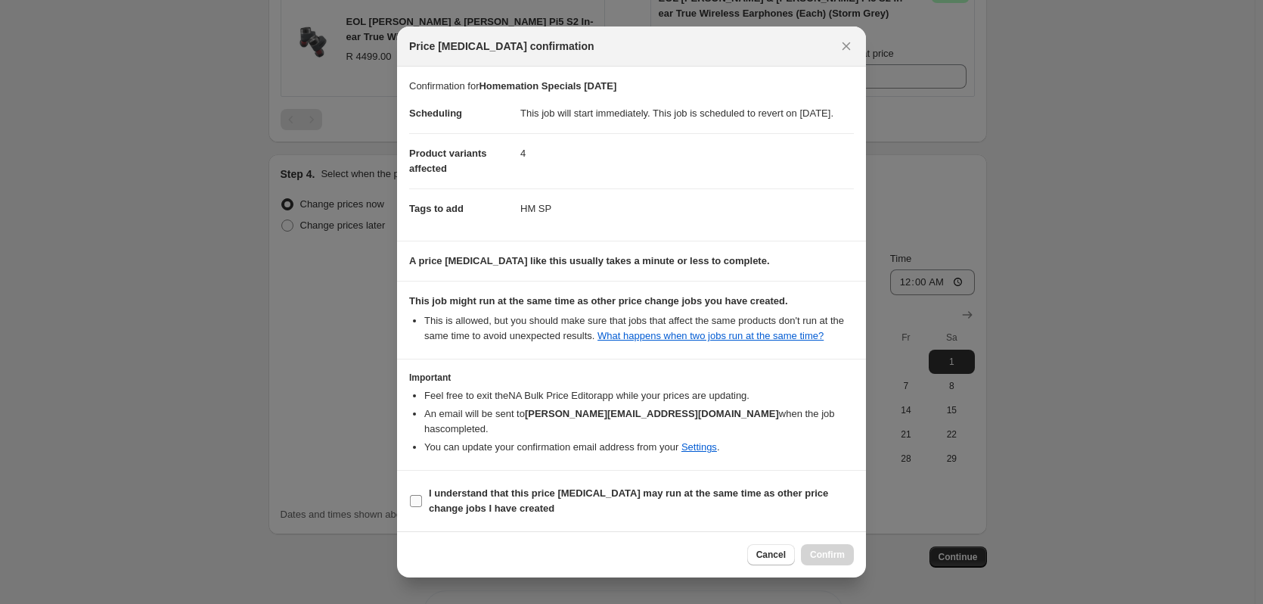
click at [413, 500] on input "I understand that this price [MEDICAL_DATA] may run at the same time as other p…" at bounding box center [416, 501] width 12 height 12
checkbox input "true"
click at [837, 548] on button "Confirm" at bounding box center [827, 554] width 53 height 21
